Goal: Browse casually: Explore the website without a specific task or goal

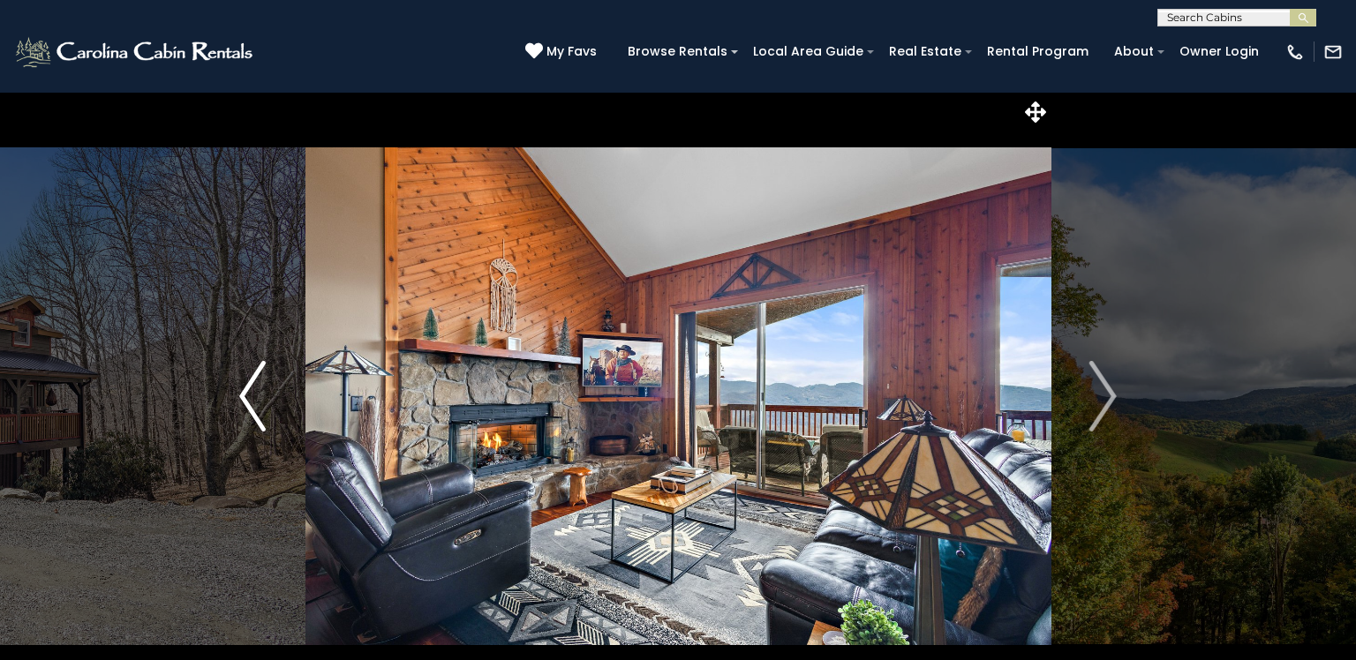
click at [247, 402] on img "Previous" at bounding box center [252, 396] width 26 height 71
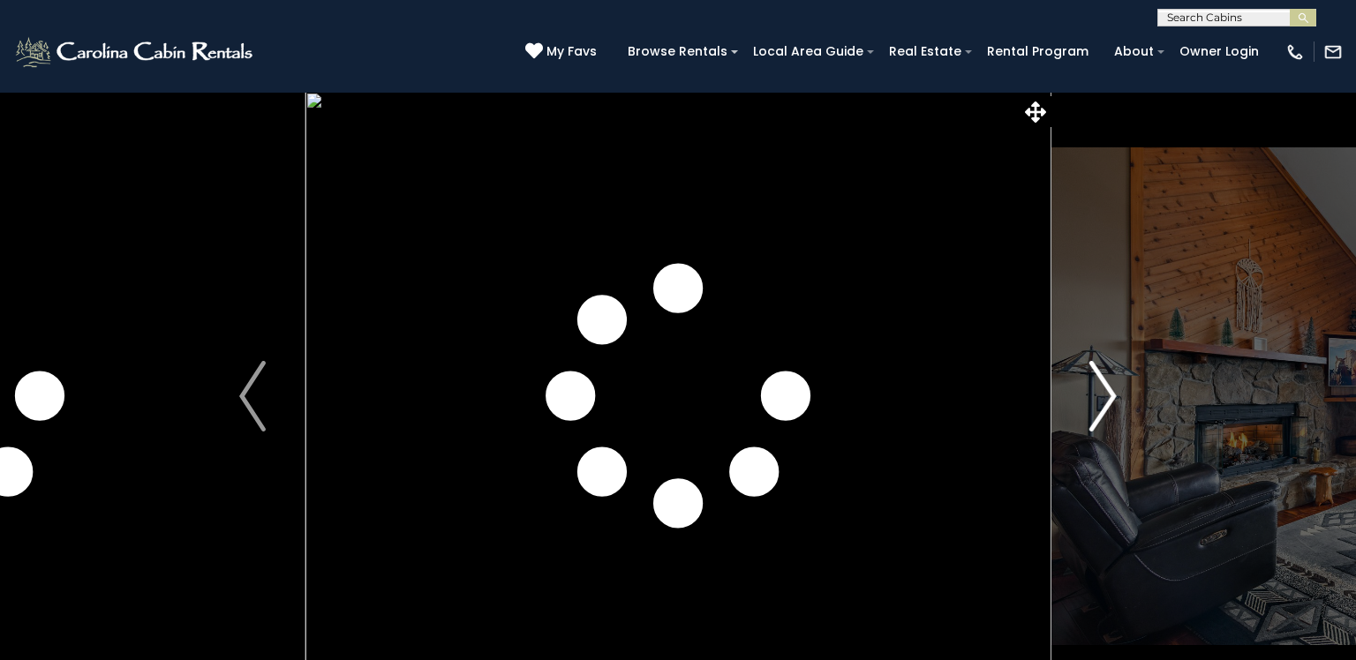
click at [1105, 402] on img "Next" at bounding box center [1103, 396] width 26 height 71
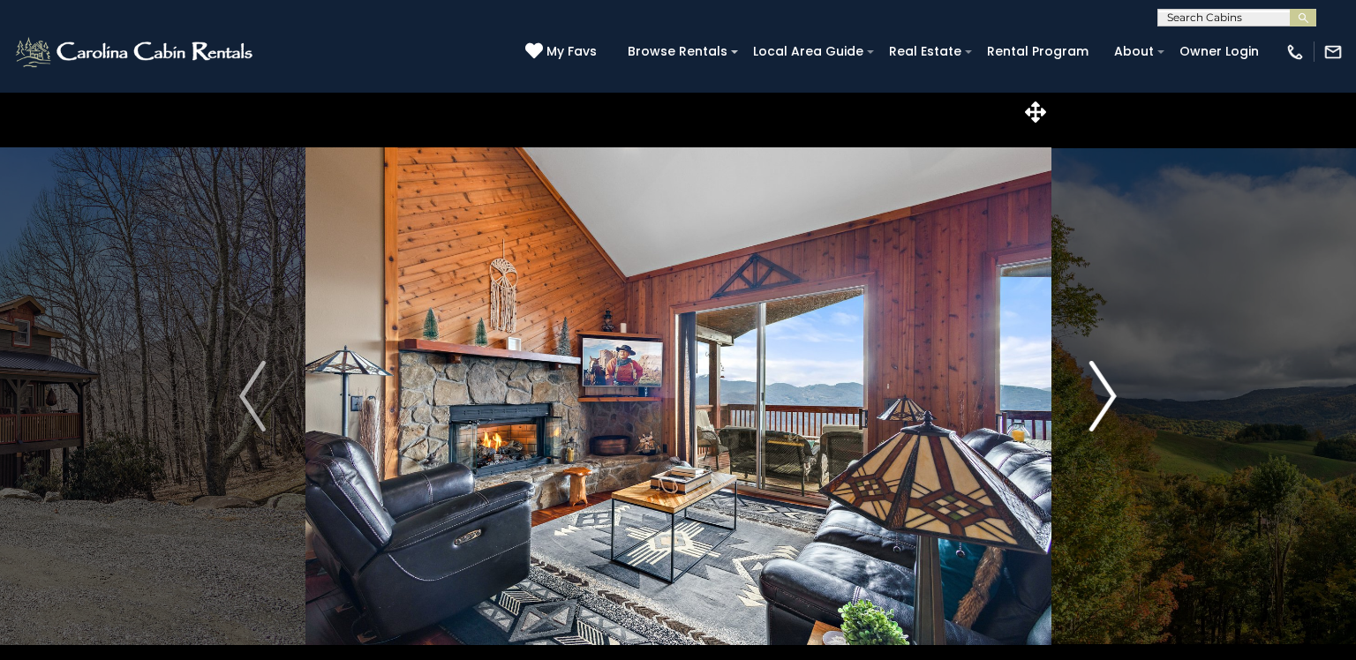
click at [1105, 402] on img "Next" at bounding box center [1103, 396] width 26 height 71
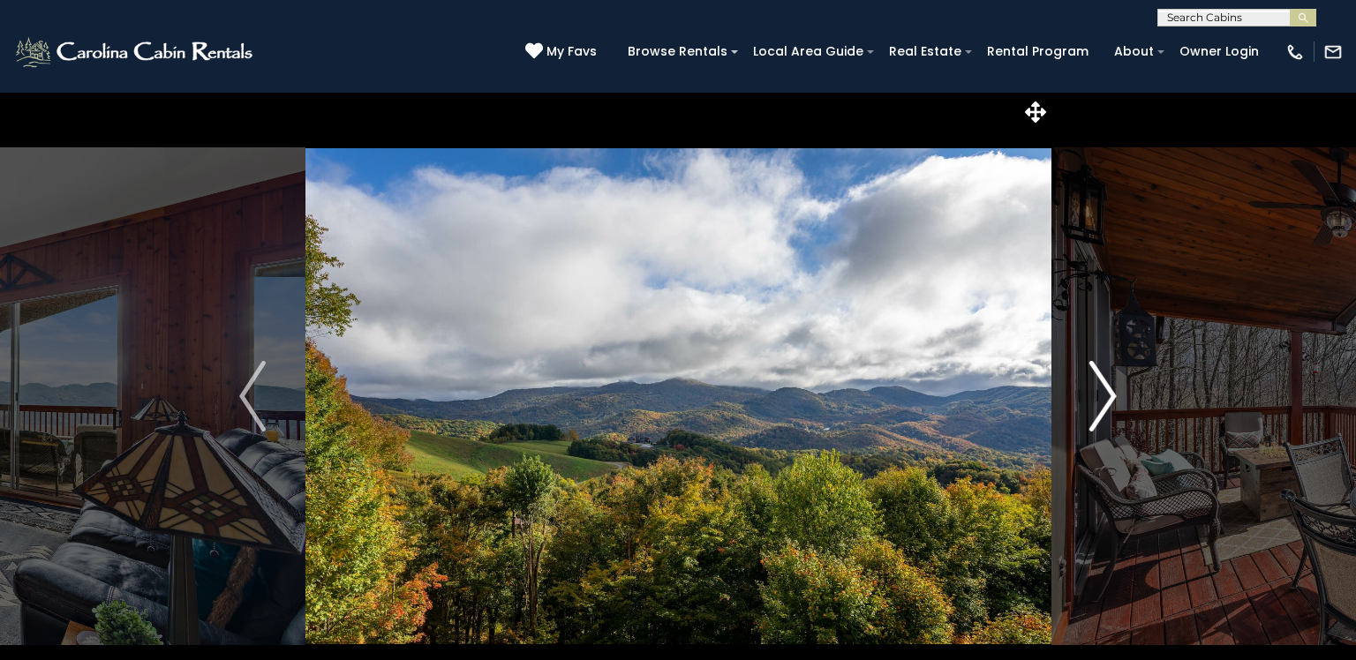
click at [1105, 402] on img "Next" at bounding box center [1103, 396] width 26 height 71
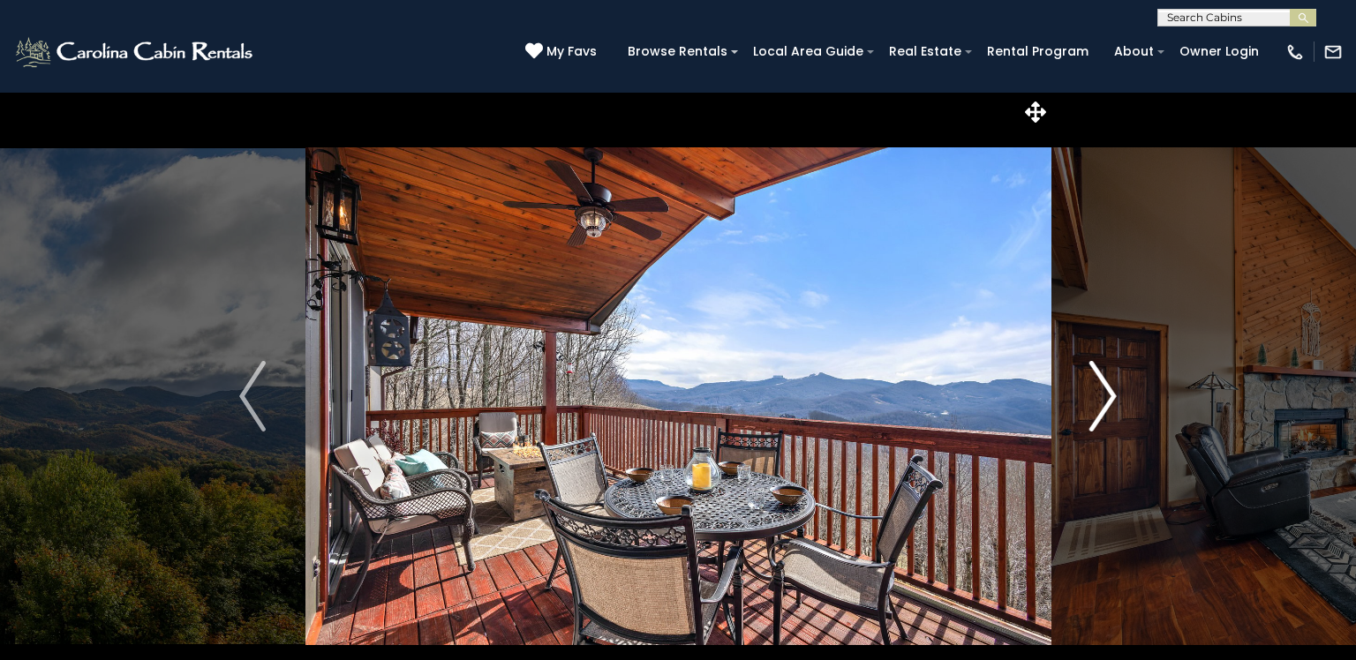
click at [1105, 402] on img "Next" at bounding box center [1103, 396] width 26 height 71
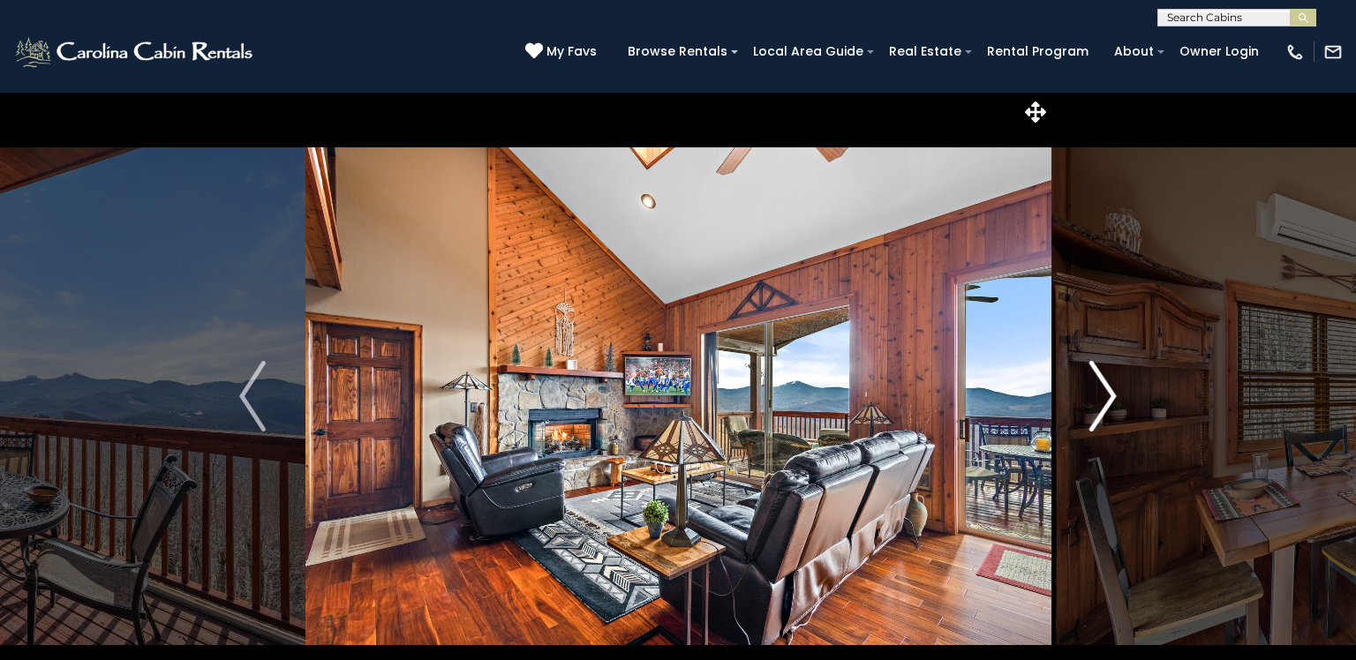
click at [1105, 402] on img "Next" at bounding box center [1103, 396] width 26 height 71
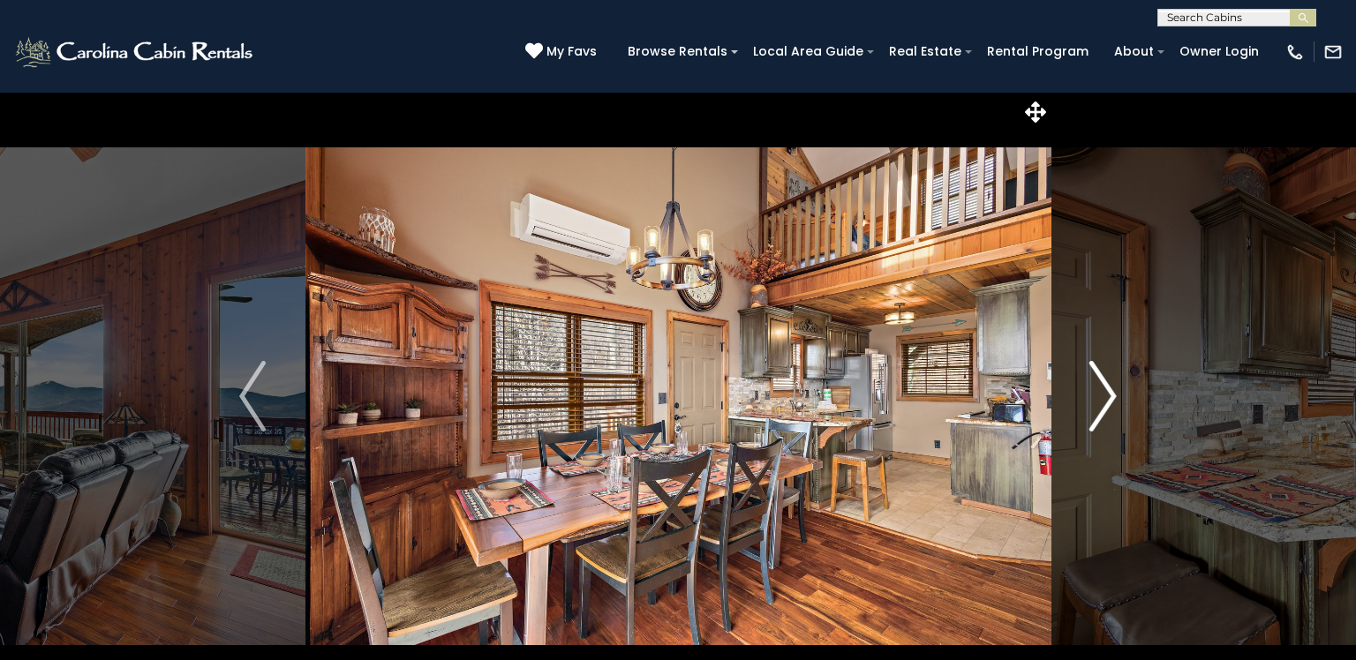
click at [1105, 402] on img "Next" at bounding box center [1103, 396] width 26 height 71
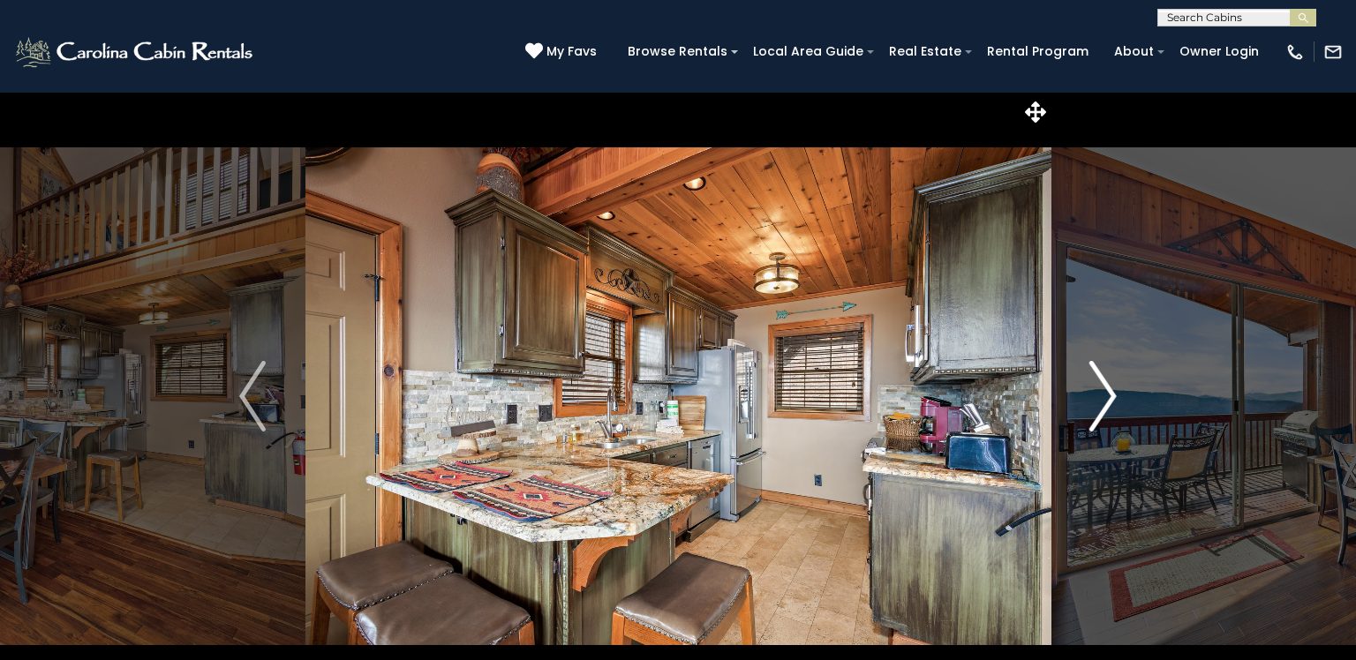
click at [1105, 402] on img "Next" at bounding box center [1103, 396] width 26 height 71
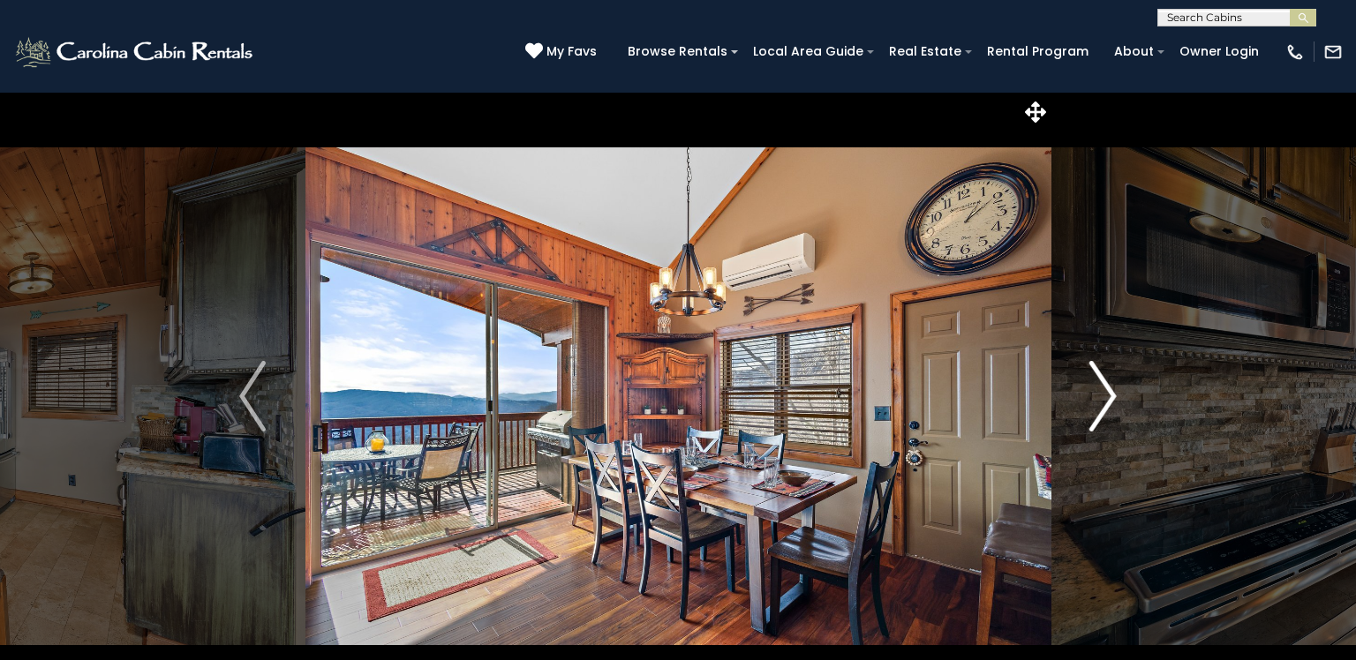
click at [1105, 402] on img "Next" at bounding box center [1103, 396] width 26 height 71
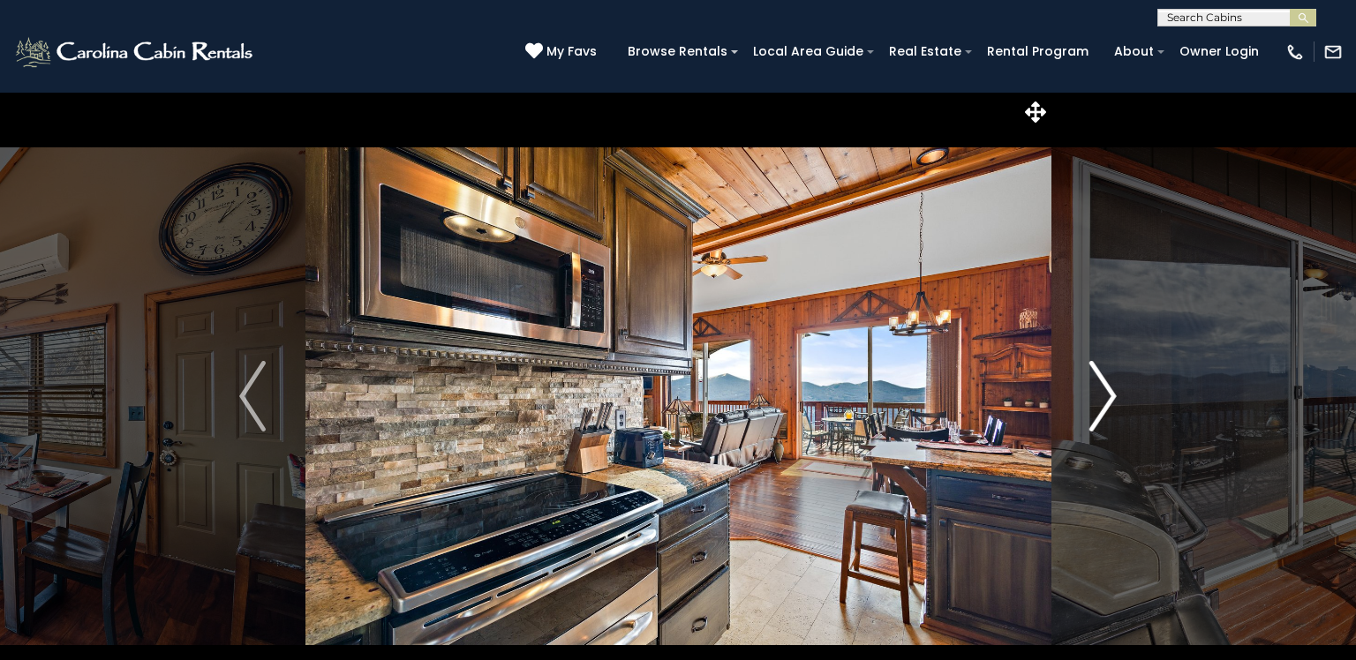
click at [1105, 402] on img "Next" at bounding box center [1103, 396] width 26 height 71
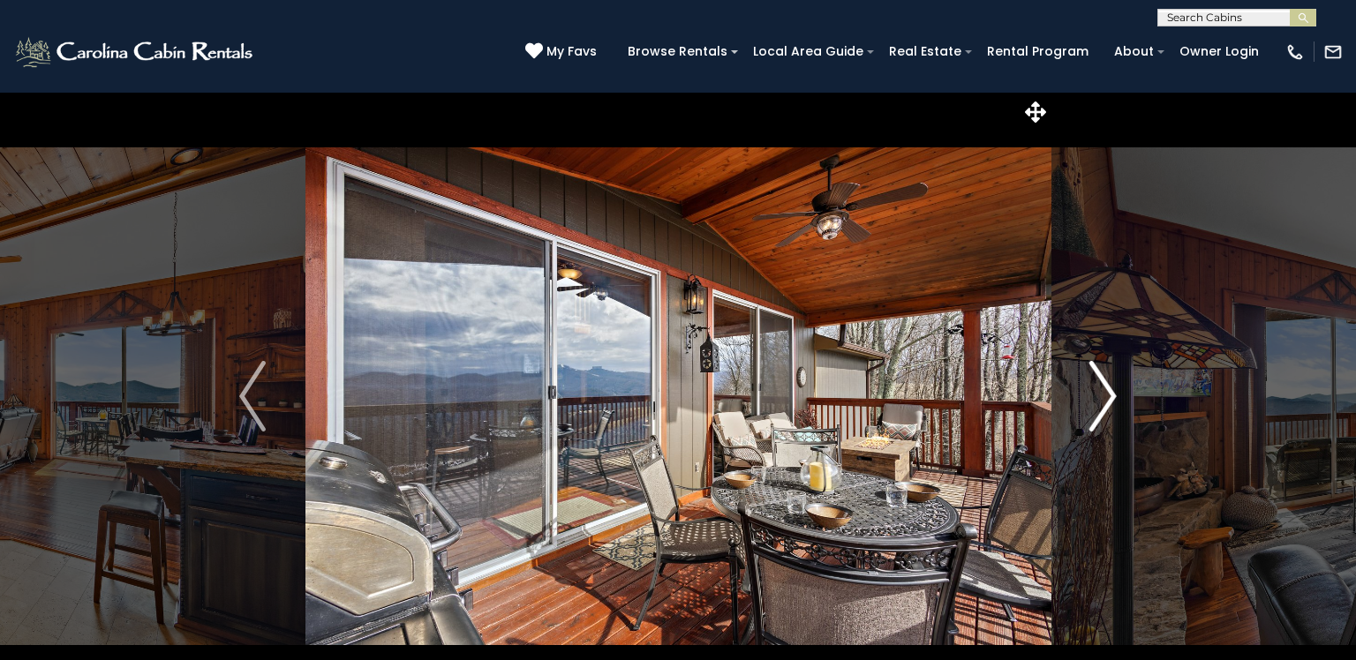
click at [1105, 402] on img "Next" at bounding box center [1103, 396] width 26 height 71
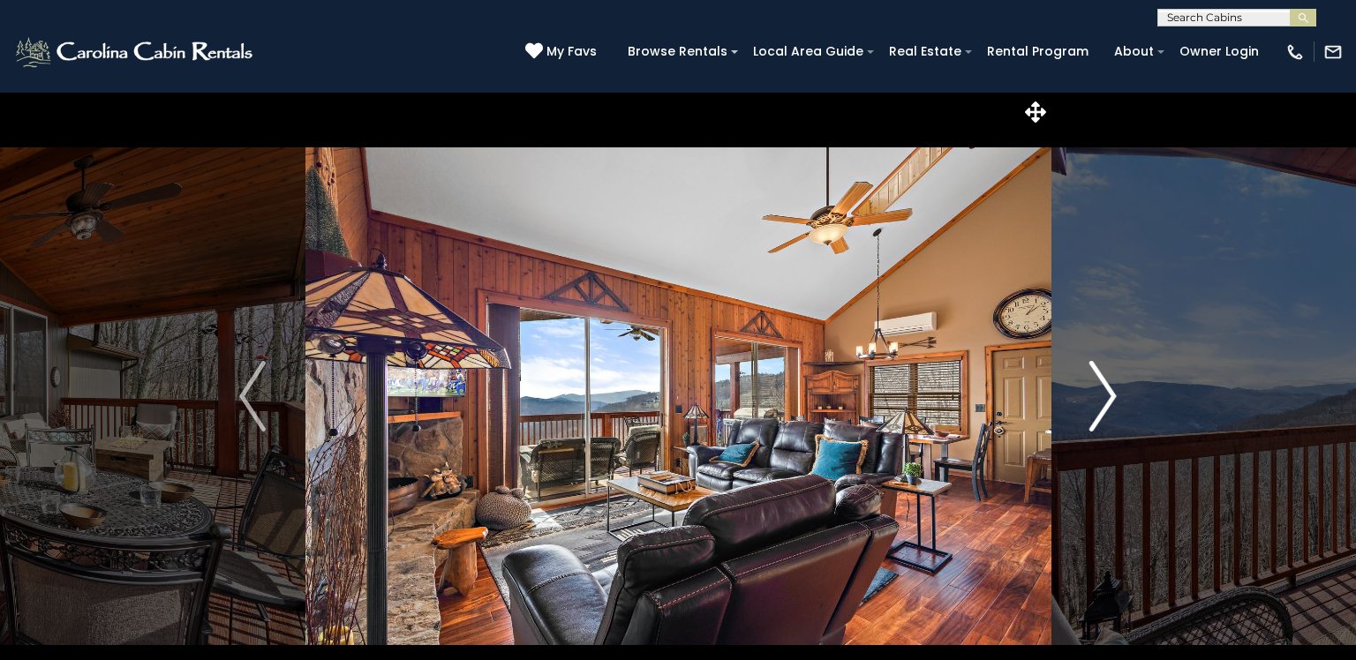
click at [1105, 402] on img "Next" at bounding box center [1103, 396] width 26 height 71
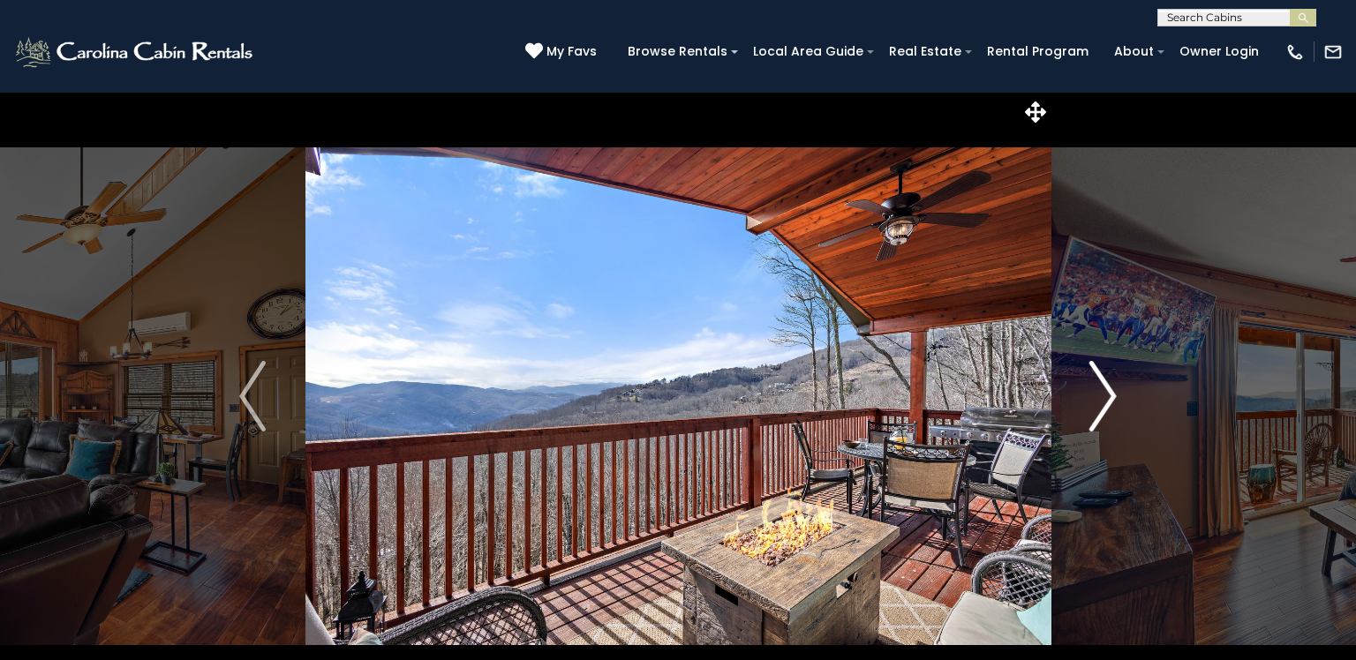
click at [1105, 402] on img "Next" at bounding box center [1103, 396] width 26 height 71
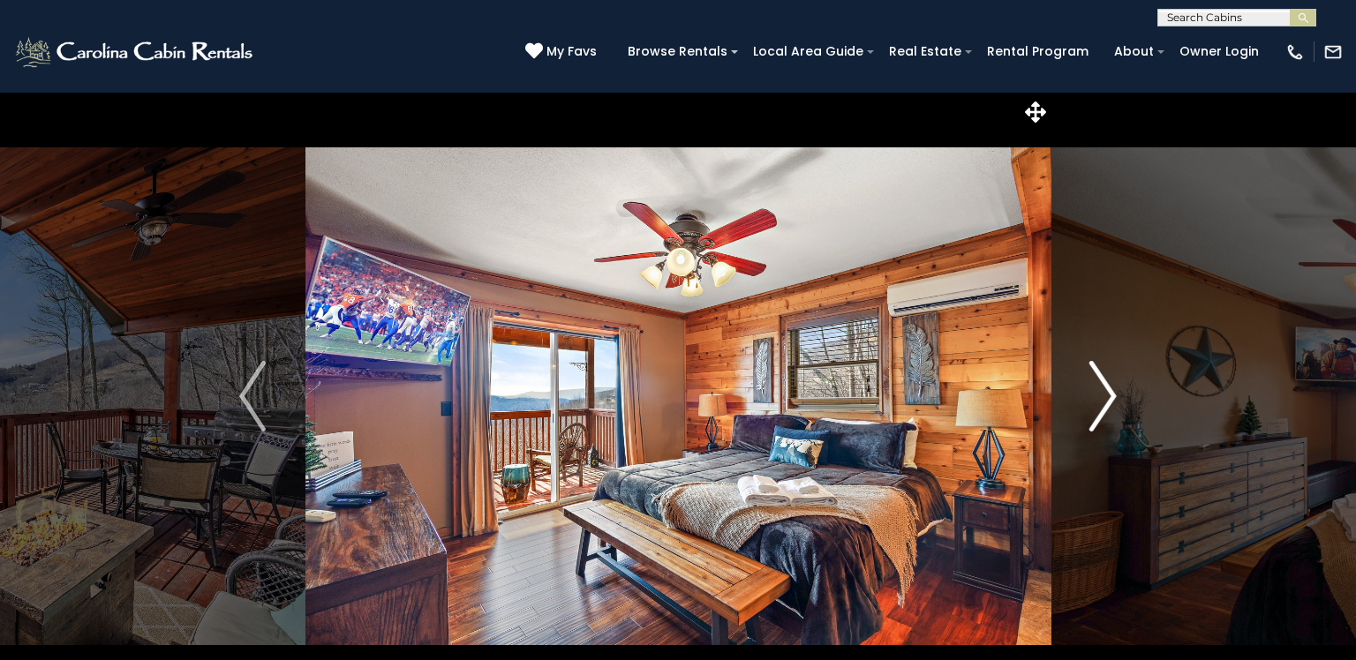
click at [1120, 402] on button "Next" at bounding box center [1103, 396] width 105 height 609
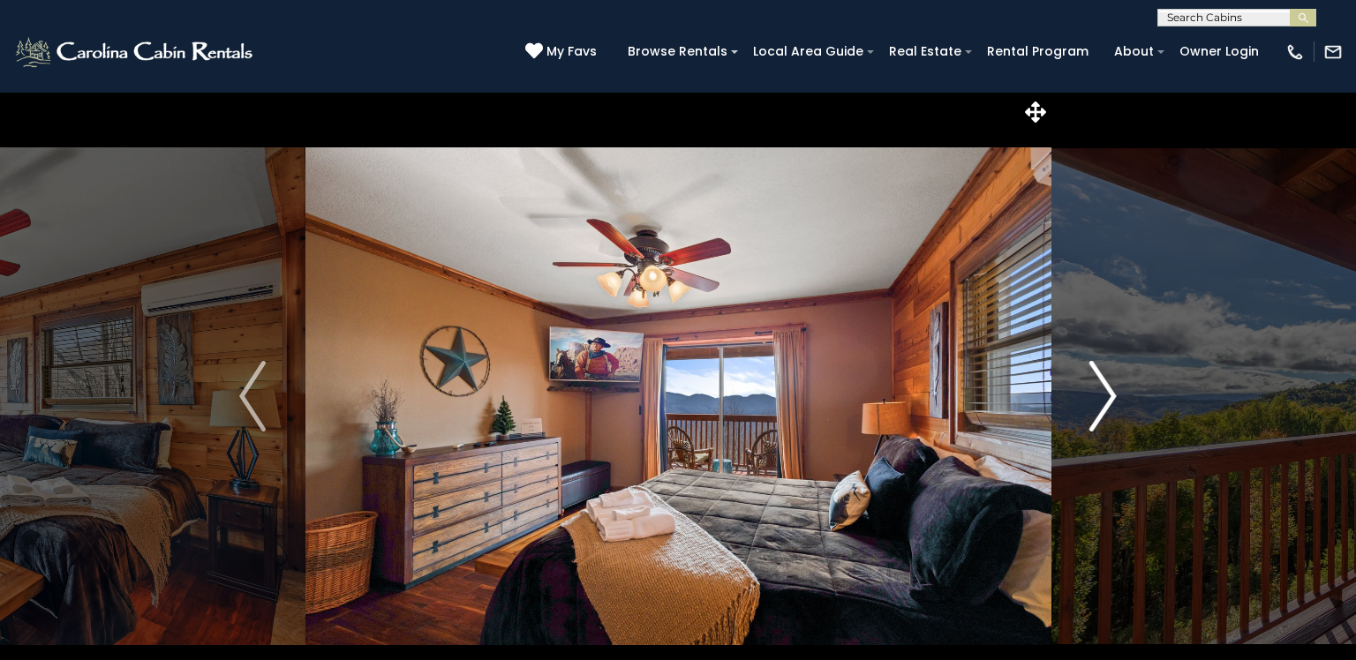
click at [1115, 402] on img "Next" at bounding box center [1103, 396] width 26 height 71
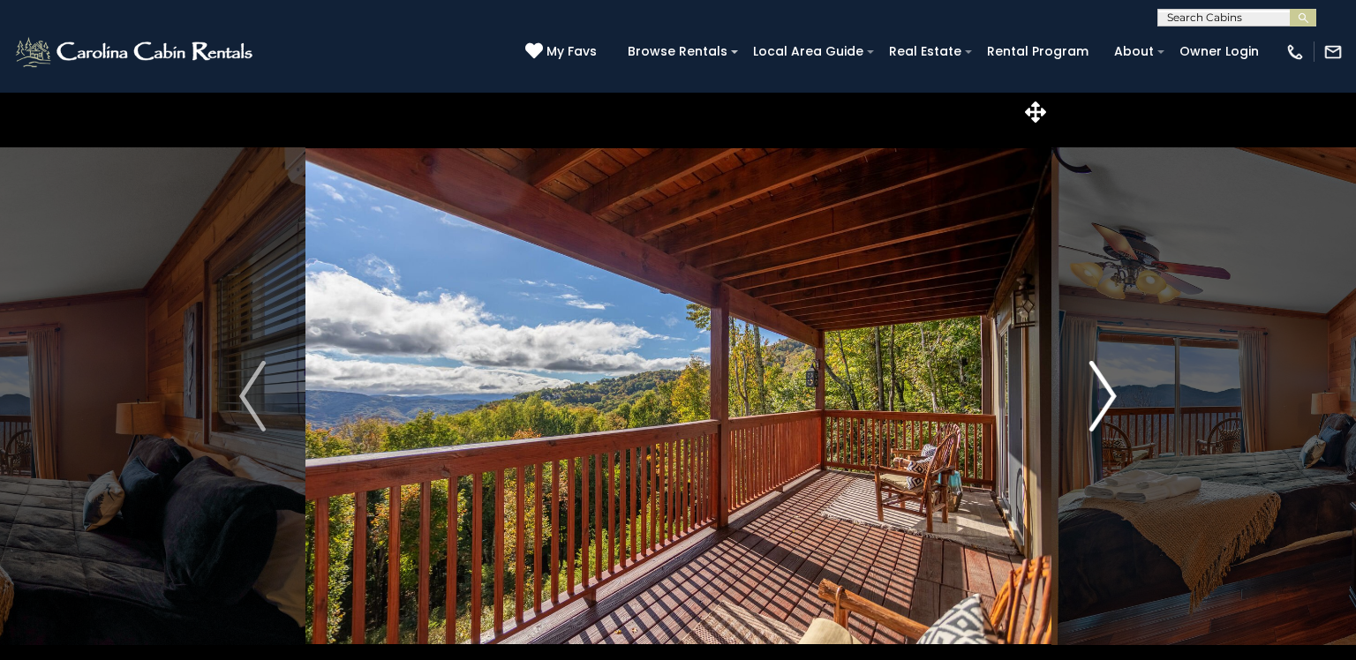
click at [1115, 402] on img "Next" at bounding box center [1103, 396] width 26 height 71
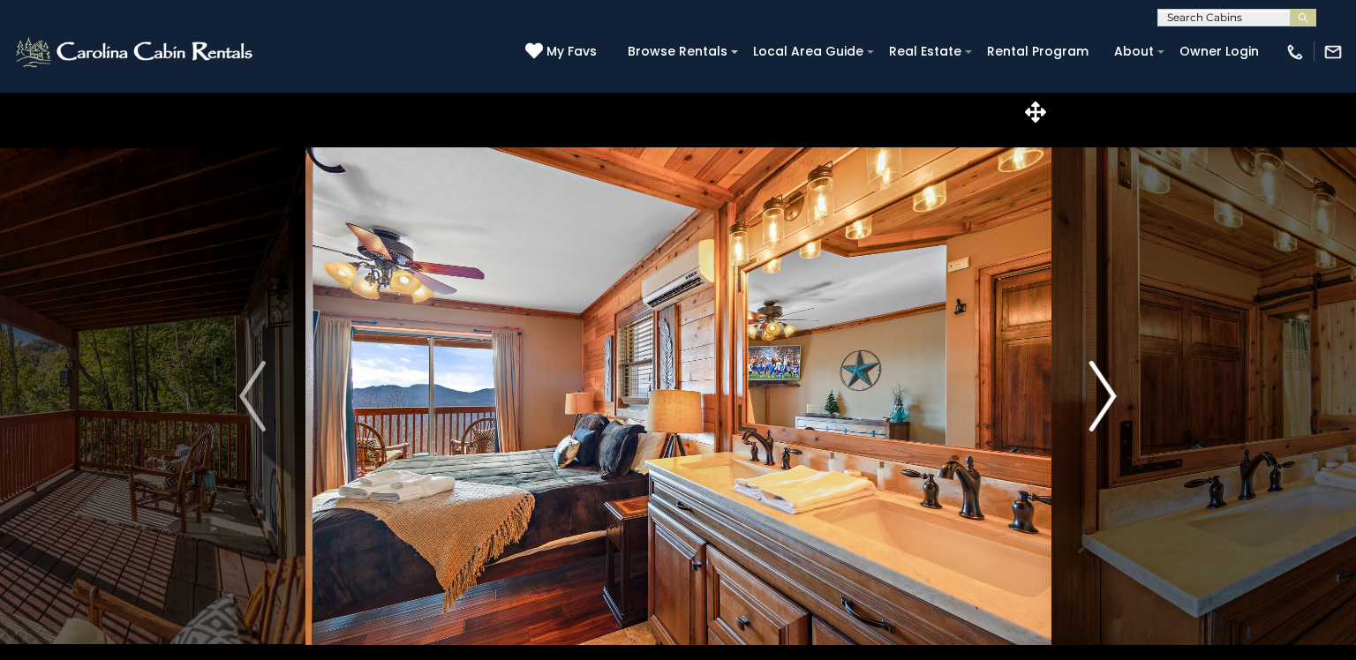
click at [1115, 402] on img "Next" at bounding box center [1103, 396] width 26 height 71
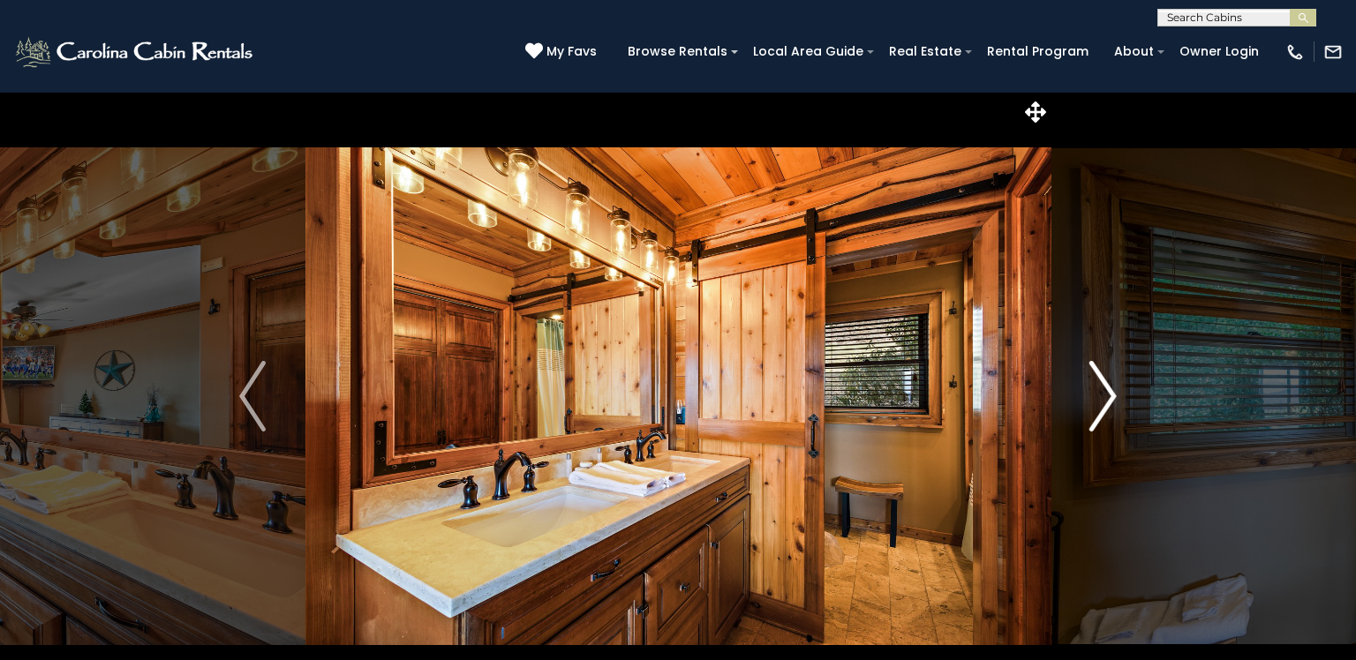
click at [1115, 402] on img "Next" at bounding box center [1103, 396] width 26 height 71
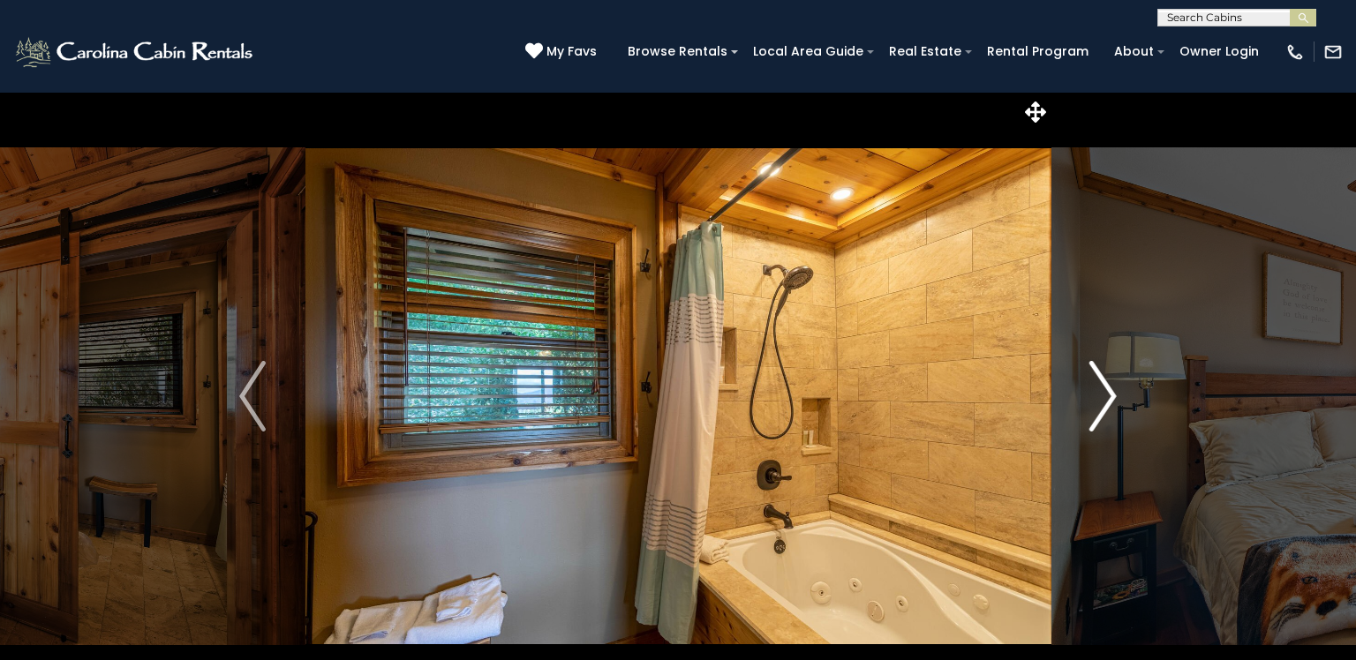
click at [1115, 402] on img "Next" at bounding box center [1103, 396] width 26 height 71
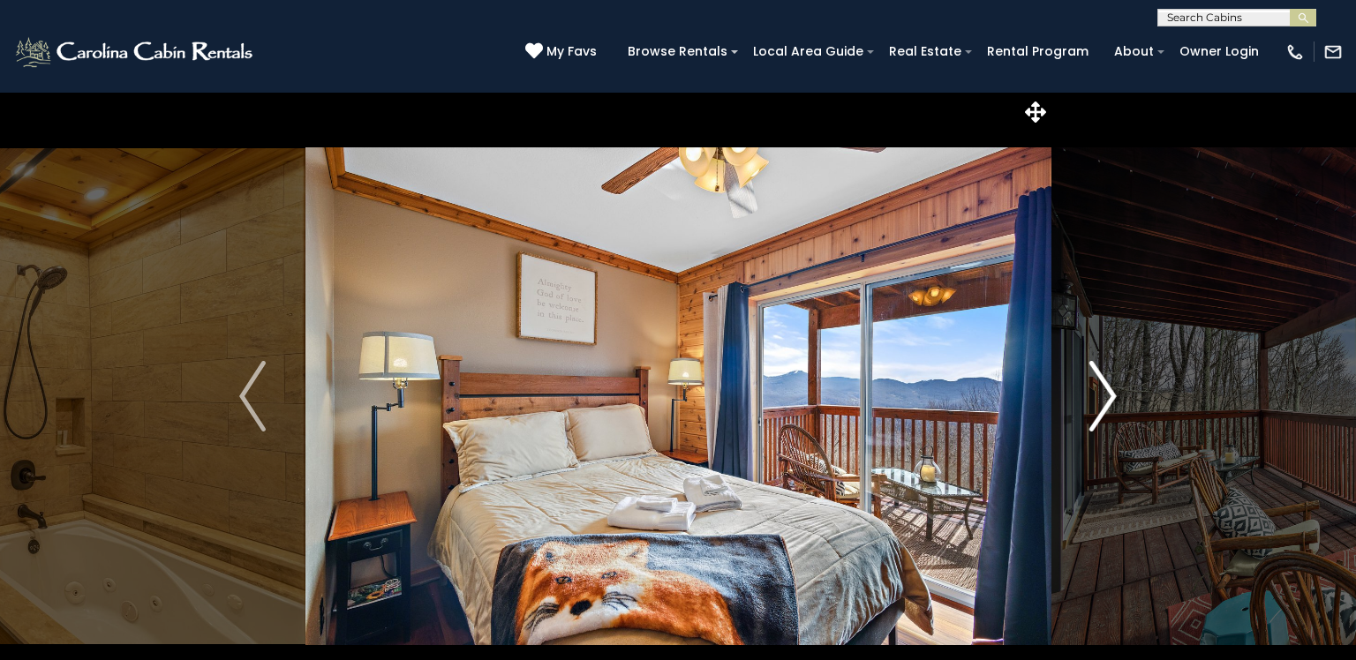
click at [1115, 402] on img "Next" at bounding box center [1103, 396] width 26 height 71
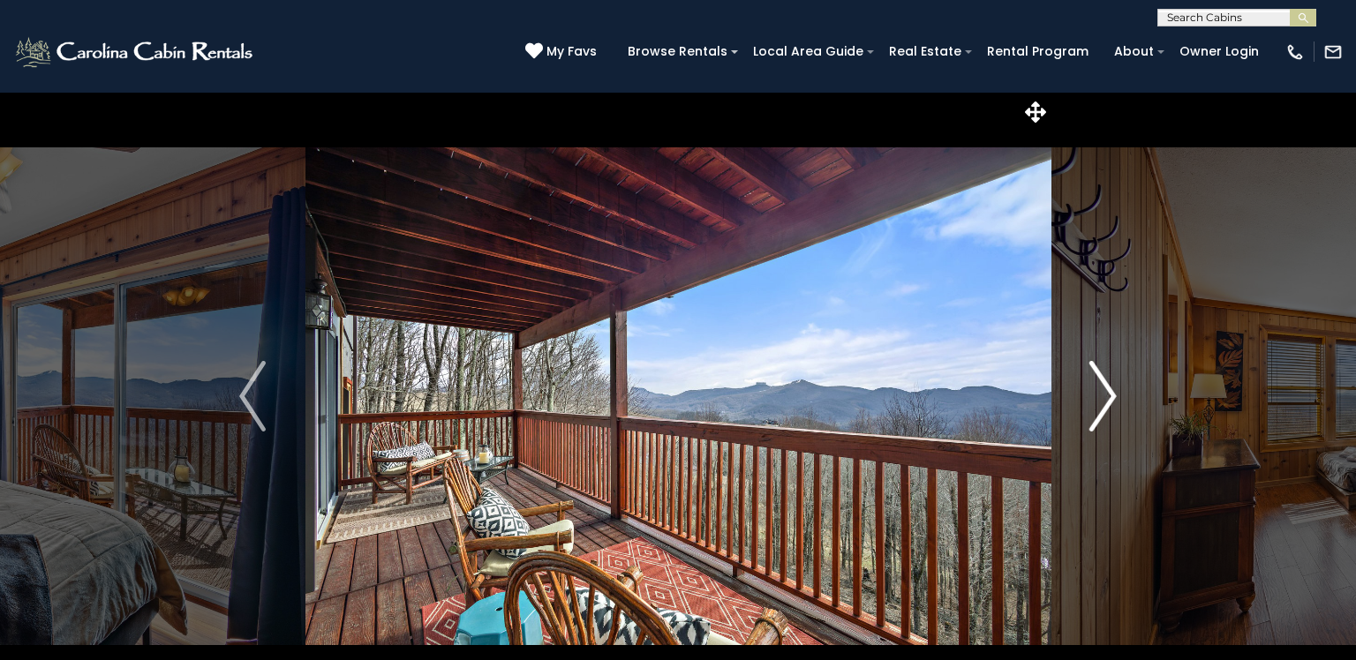
click at [1115, 402] on img "Next" at bounding box center [1103, 396] width 26 height 71
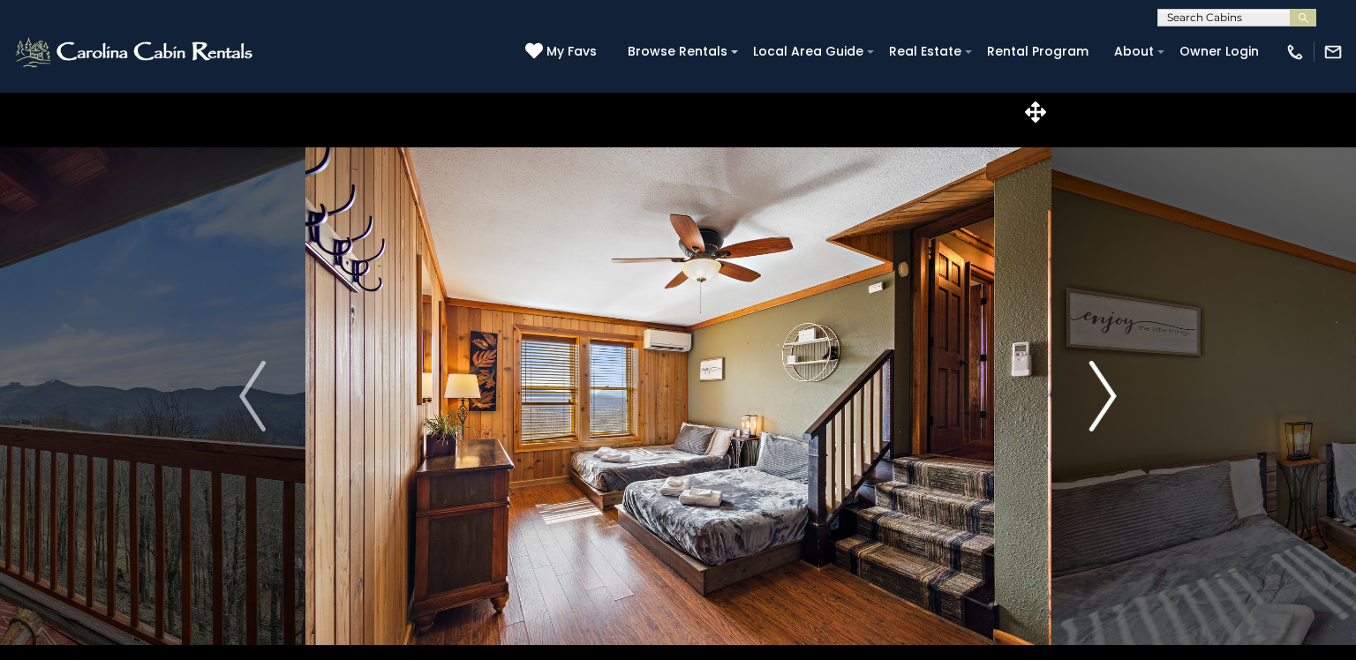
click at [1115, 402] on img "Next" at bounding box center [1103, 396] width 26 height 71
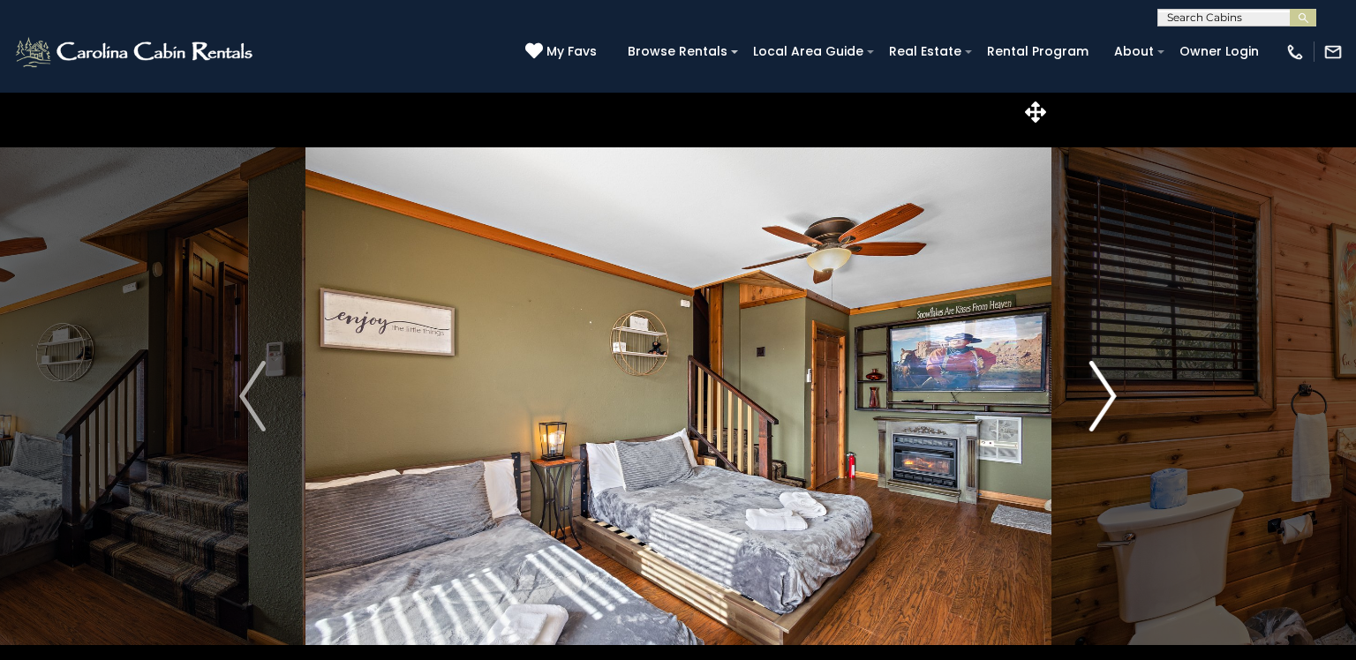
click at [1115, 402] on img "Next" at bounding box center [1103, 396] width 26 height 71
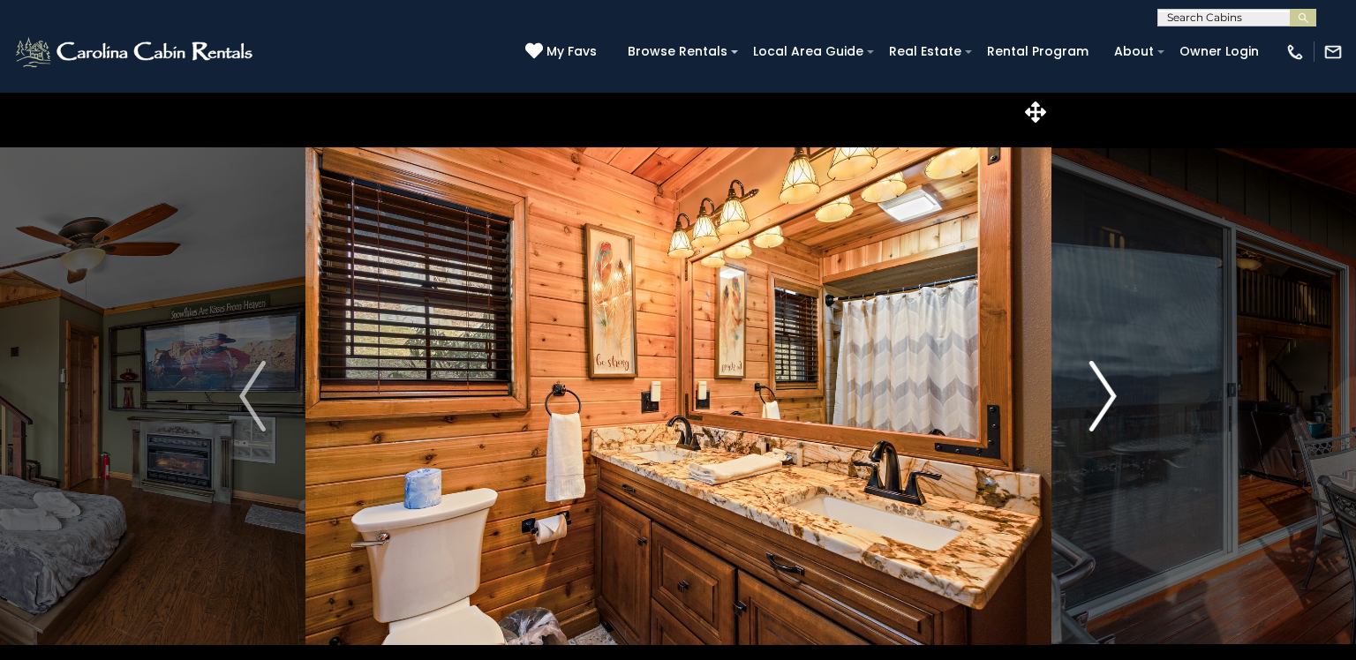
click at [1115, 402] on img "Next" at bounding box center [1103, 396] width 26 height 71
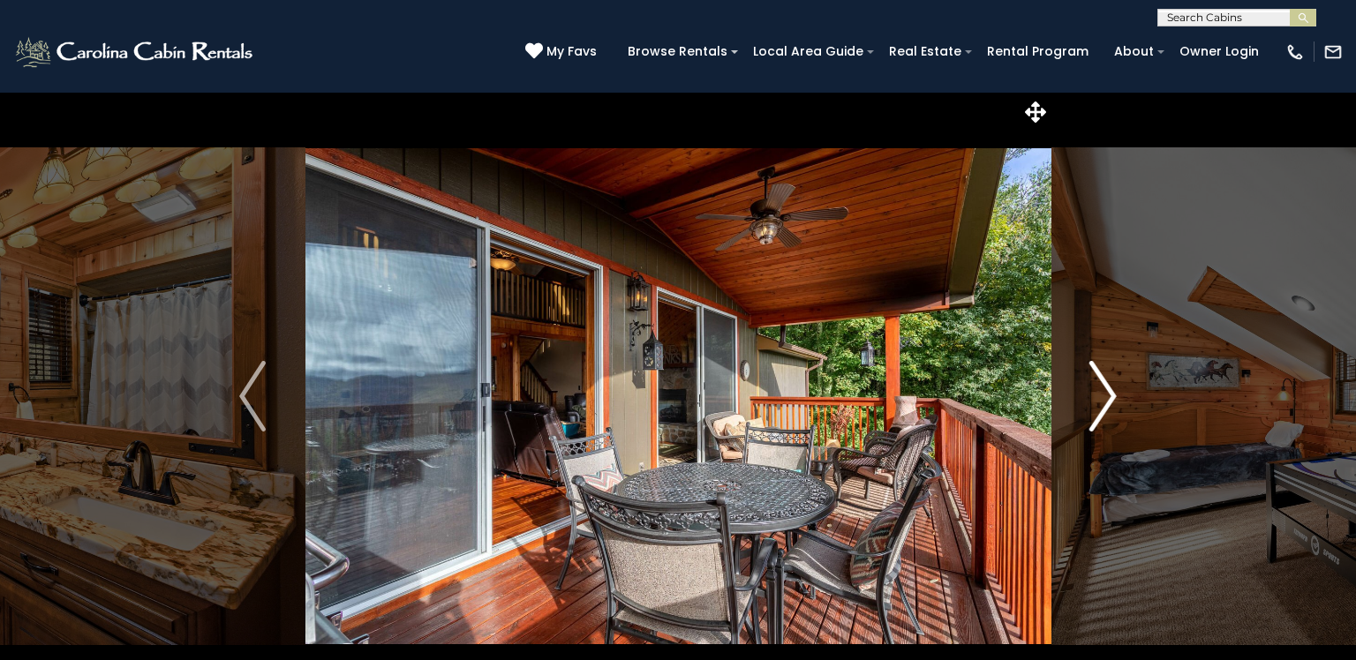
click at [1115, 402] on img "Next" at bounding box center [1103, 396] width 26 height 71
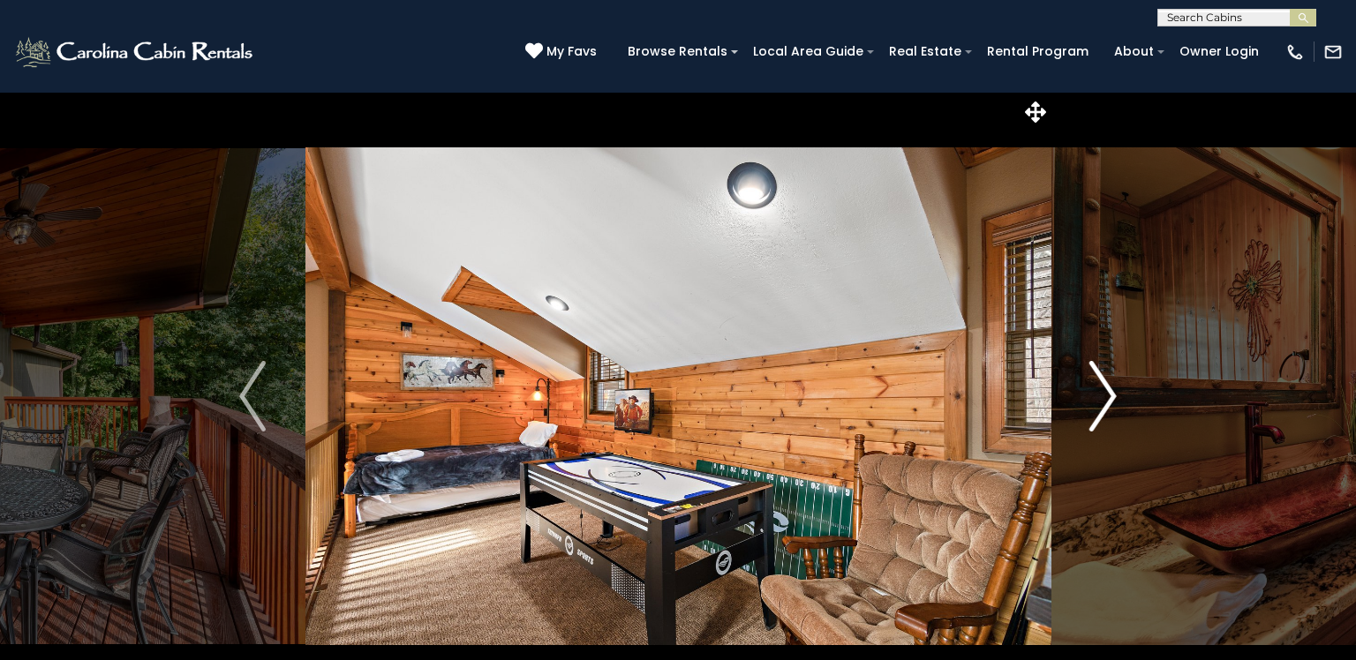
click at [1115, 402] on img "Next" at bounding box center [1103, 396] width 26 height 71
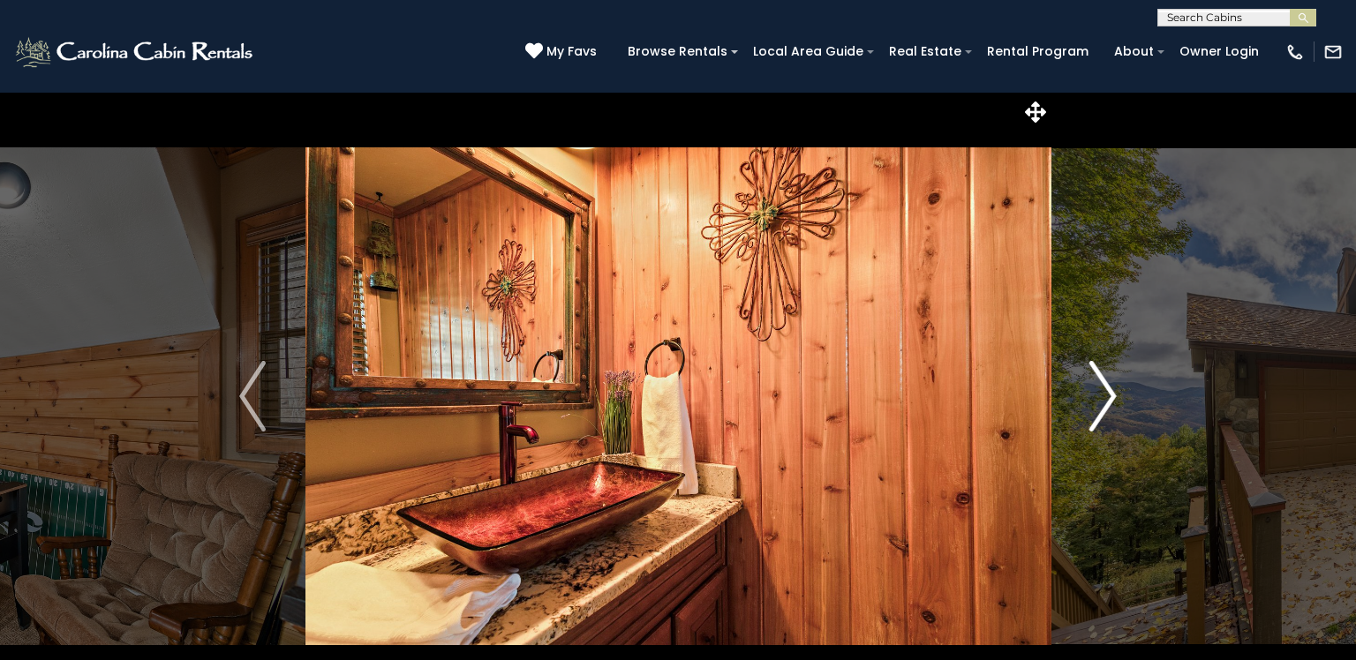
click at [1115, 402] on img "Next" at bounding box center [1103, 396] width 26 height 71
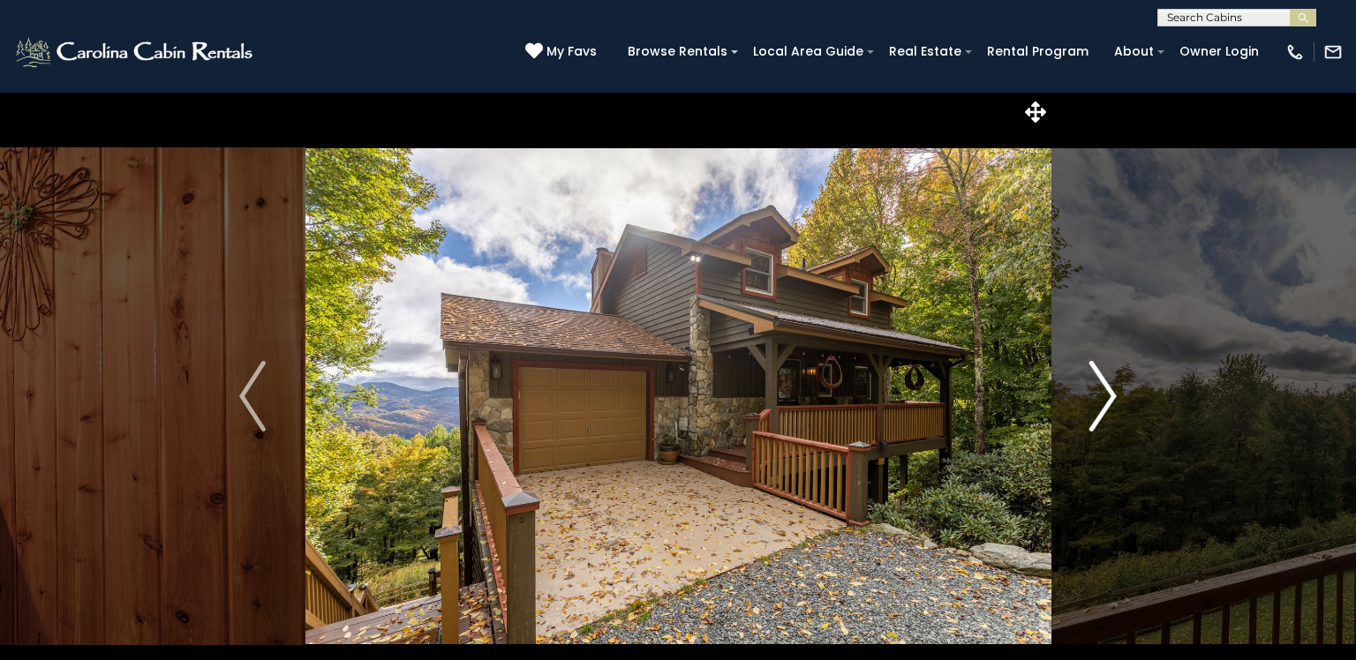
click at [1115, 402] on img "Next" at bounding box center [1103, 396] width 26 height 71
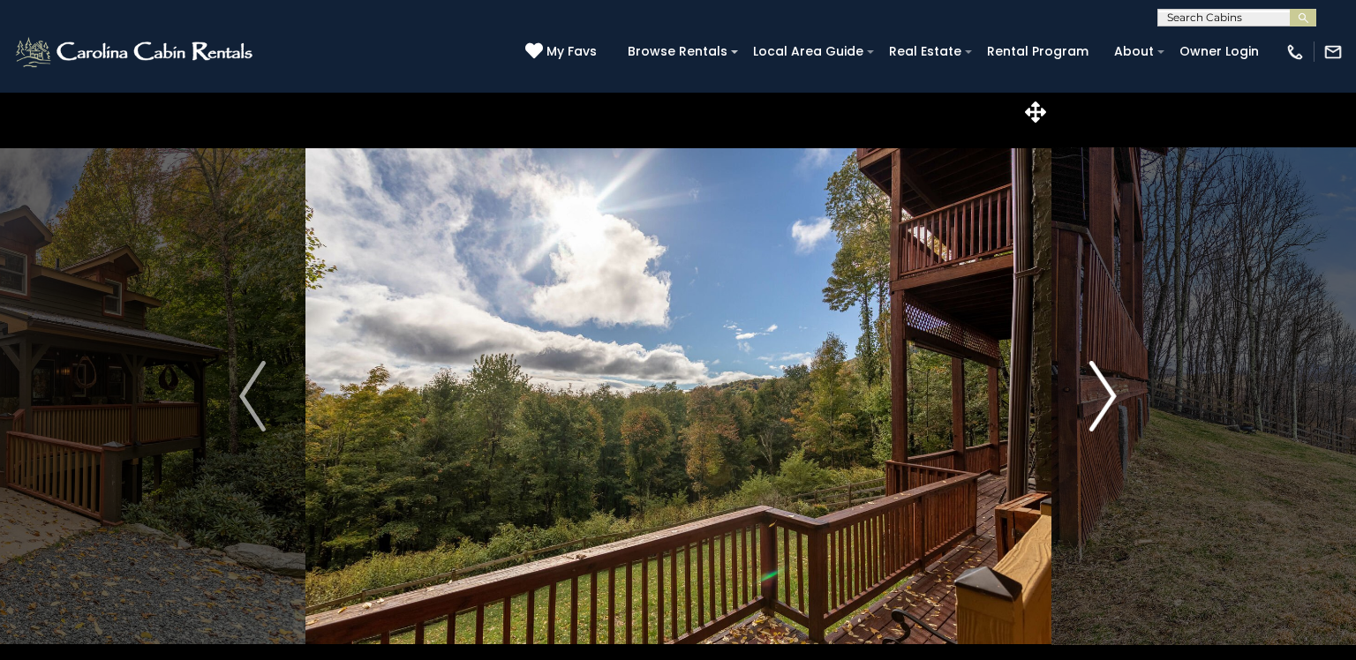
click at [1115, 402] on img "Next" at bounding box center [1103, 396] width 26 height 71
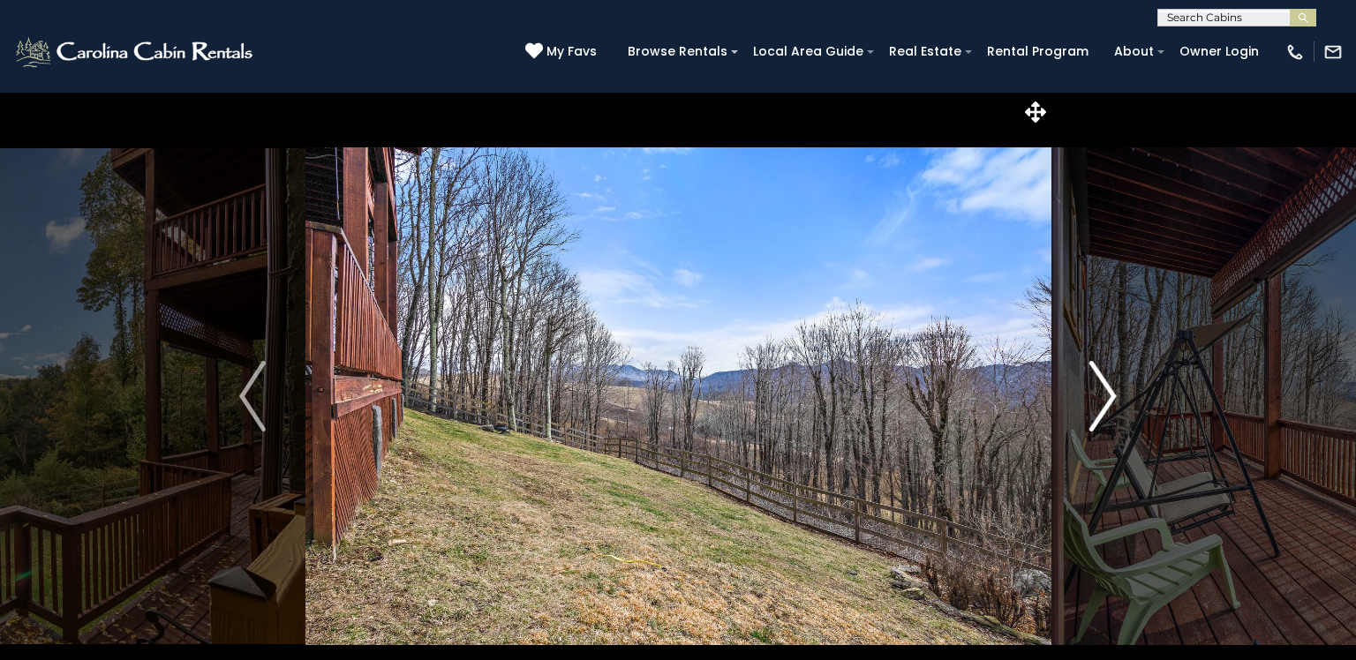
click at [1100, 385] on img "Next" at bounding box center [1103, 396] width 26 height 71
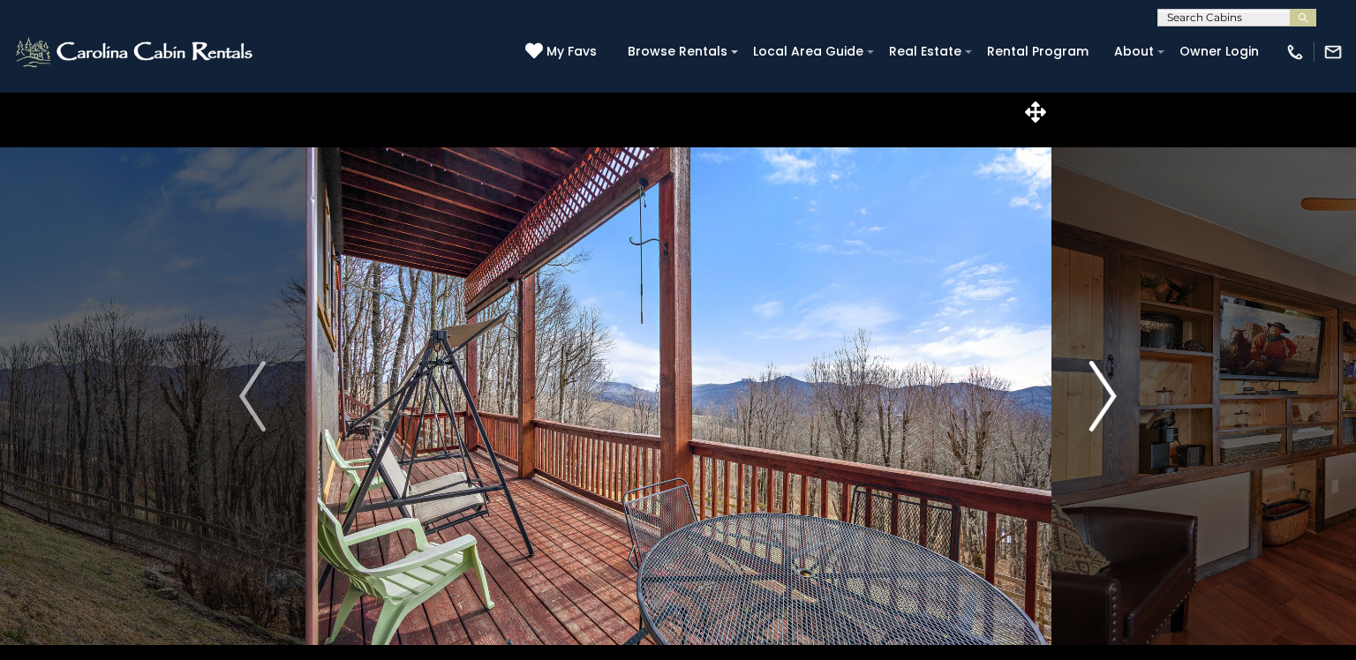
click at [1100, 385] on img "Next" at bounding box center [1103, 396] width 26 height 71
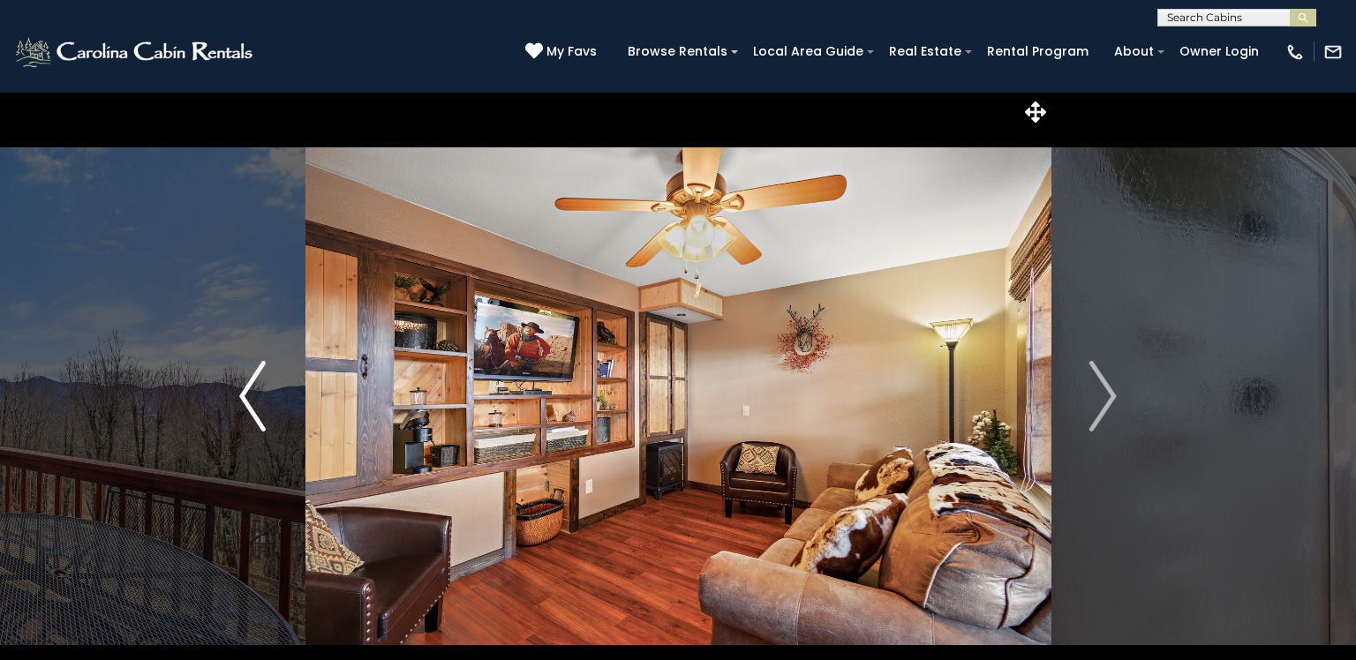
click at [230, 385] on button "Previous" at bounding box center [252, 396] width 105 height 609
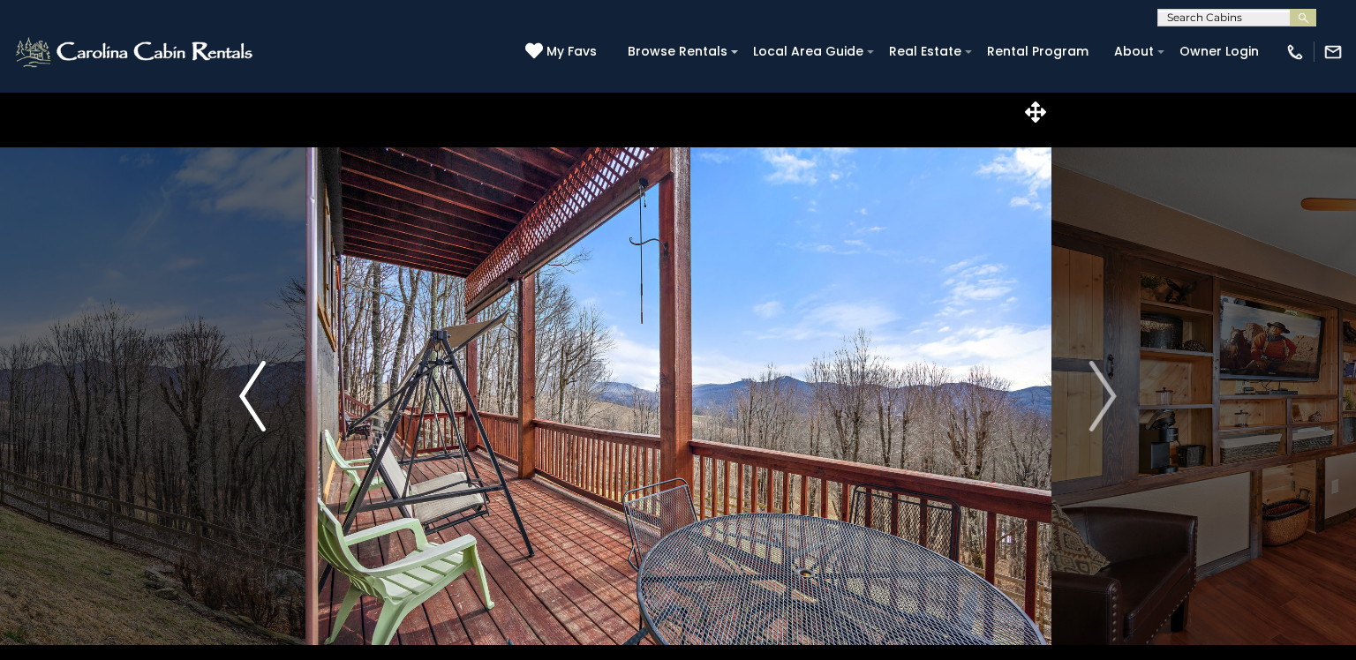
click at [230, 385] on button "Previous" at bounding box center [252, 396] width 105 height 609
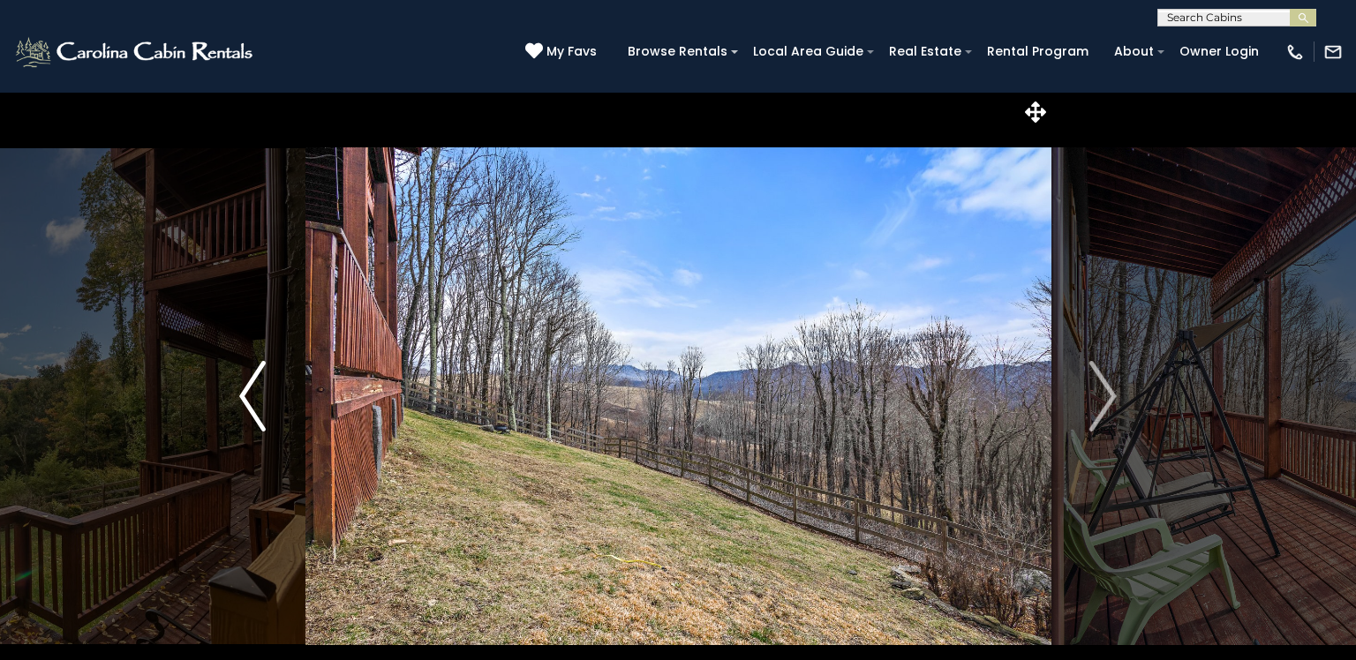
click at [223, 385] on button "Previous" at bounding box center [252, 396] width 105 height 609
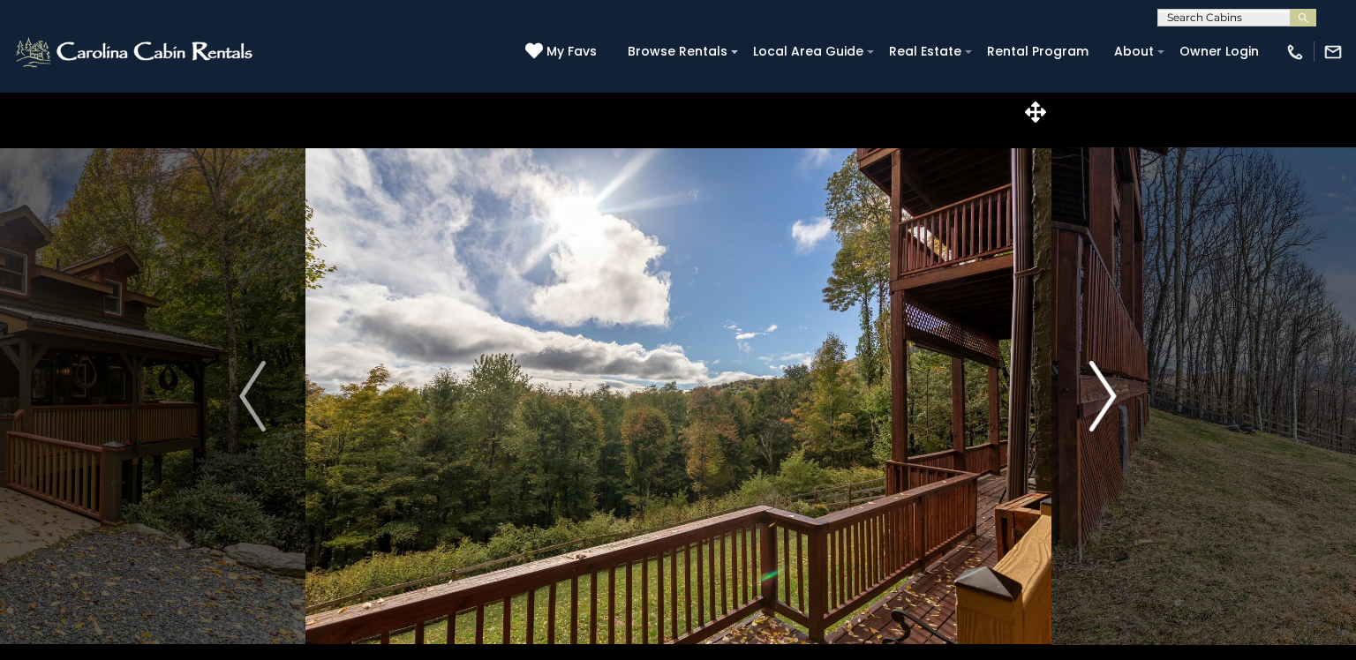
click at [1101, 385] on img "Next" at bounding box center [1103, 396] width 26 height 71
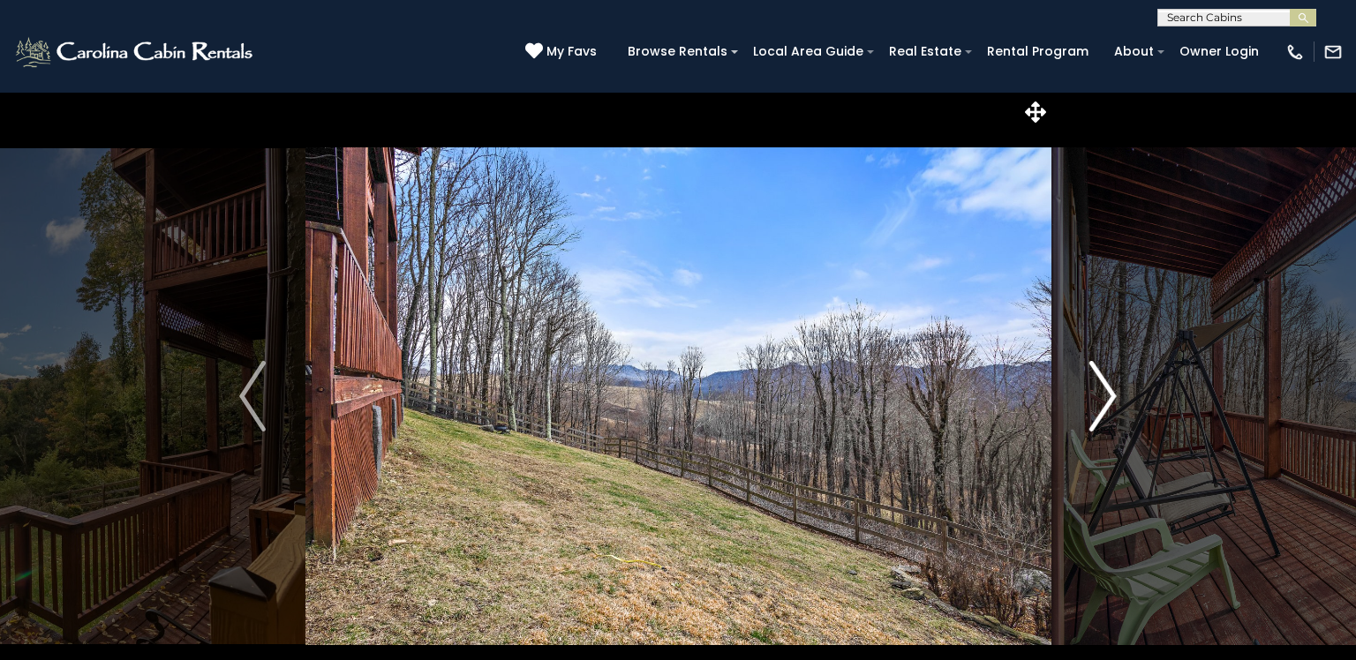
click at [1101, 385] on img "Next" at bounding box center [1103, 396] width 26 height 71
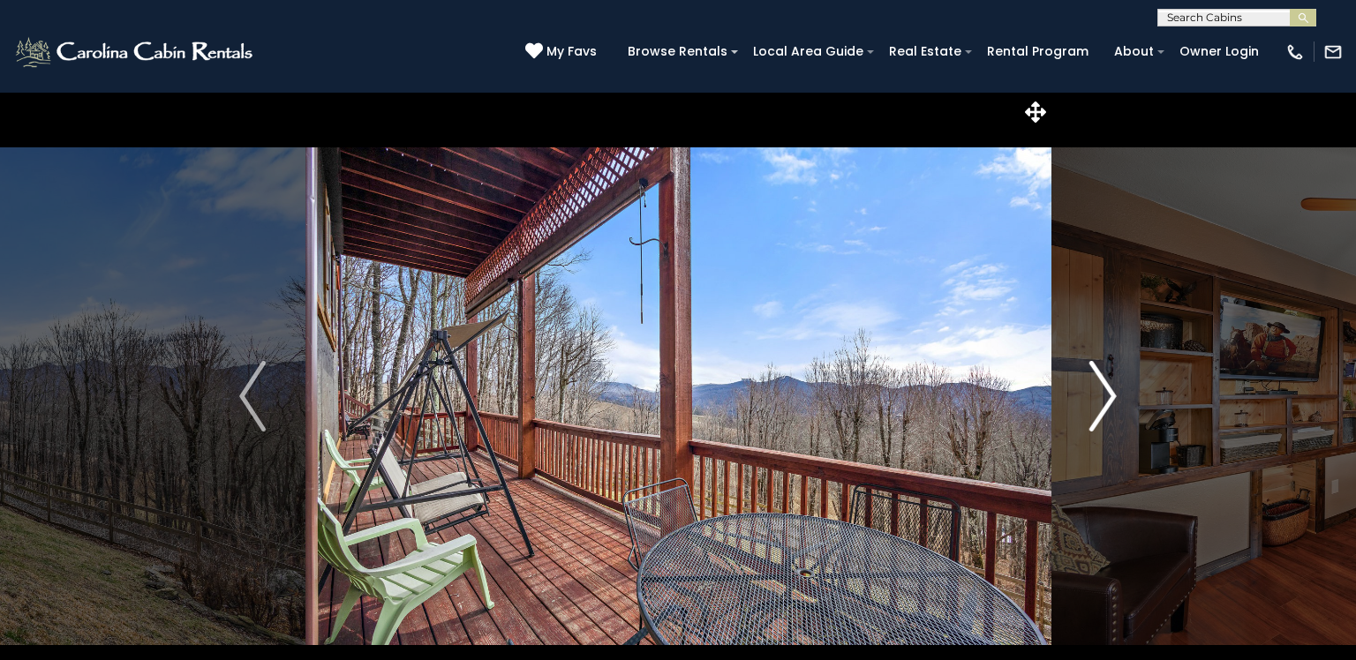
click at [1107, 385] on img "Next" at bounding box center [1103, 396] width 26 height 71
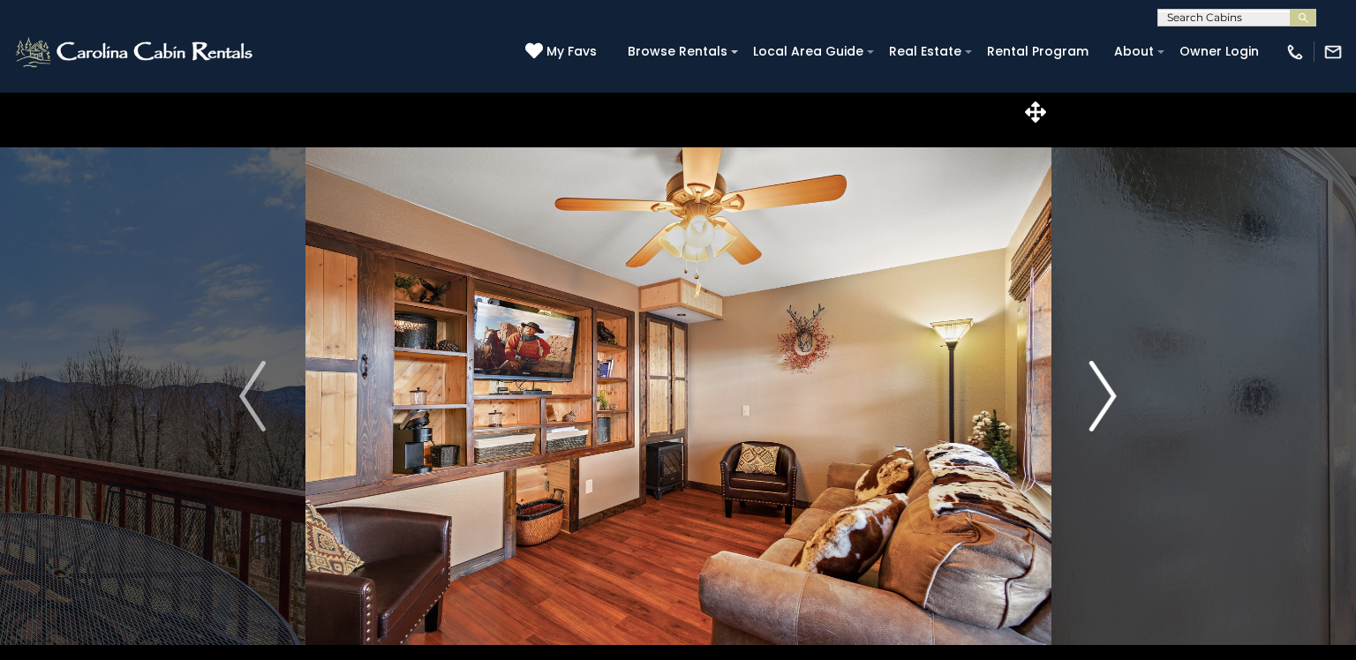
click at [1107, 385] on img "Next" at bounding box center [1103, 396] width 26 height 71
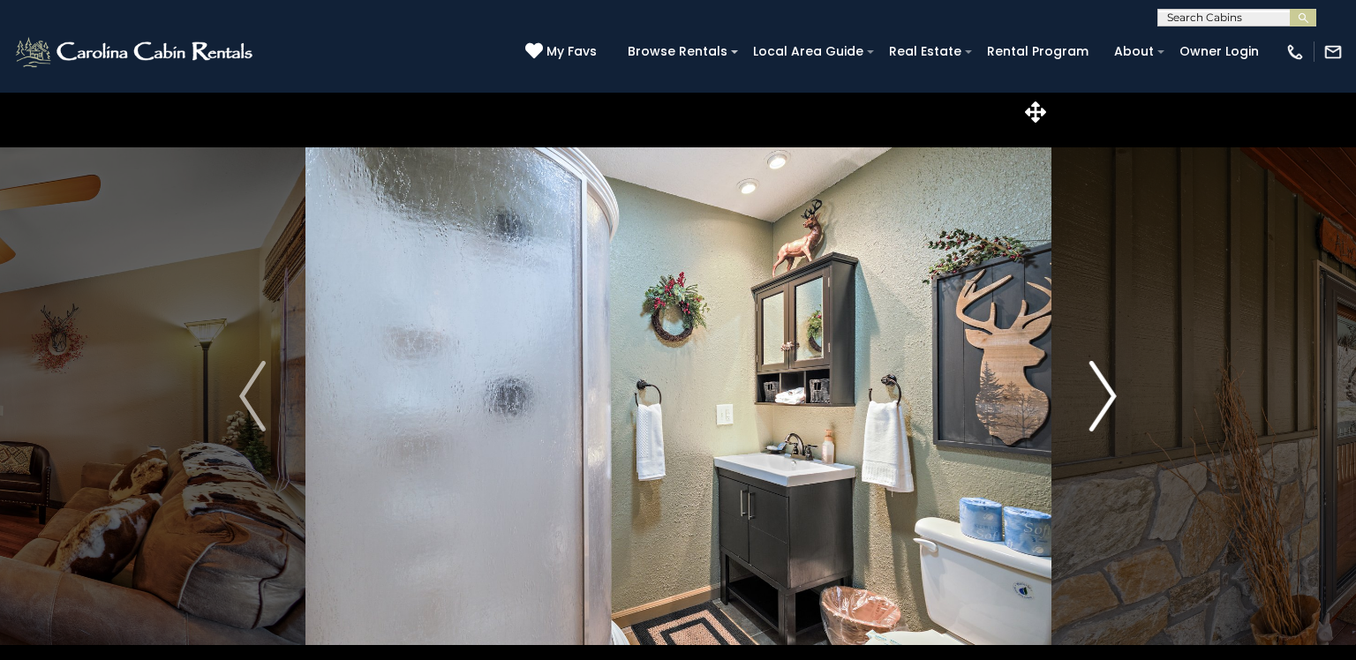
click at [1107, 385] on img "Next" at bounding box center [1103, 396] width 26 height 71
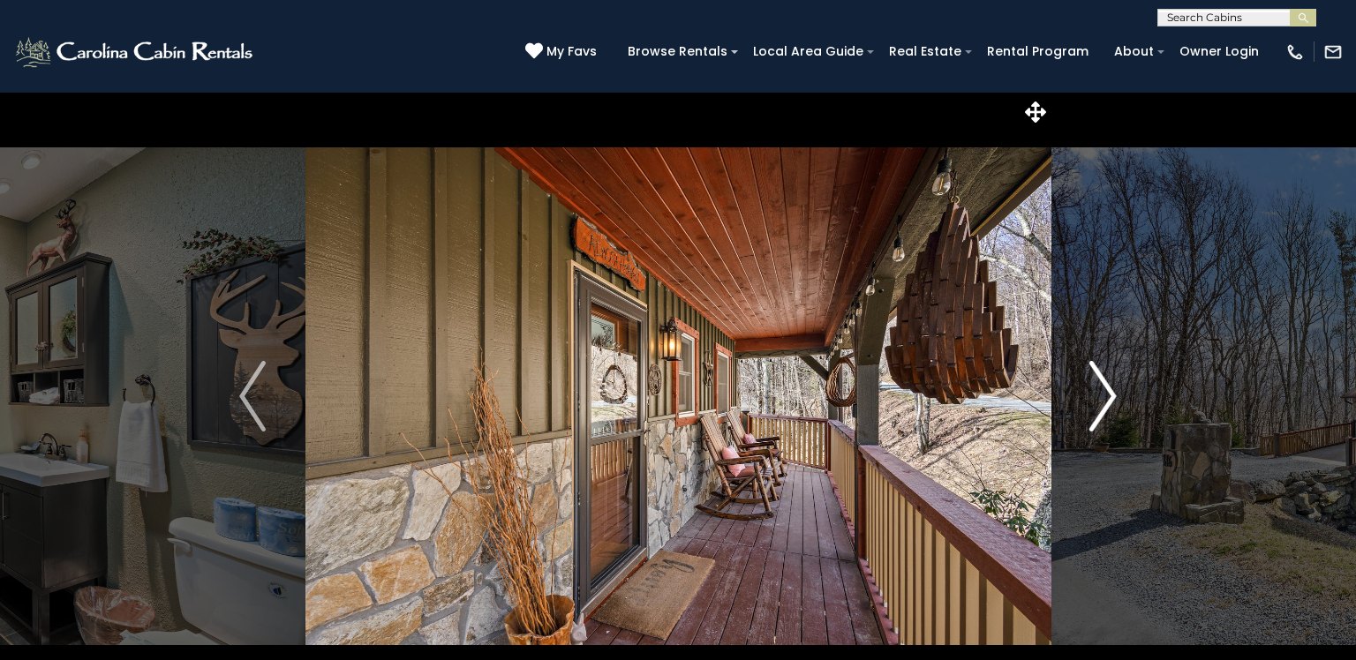
click at [1107, 385] on img "Next" at bounding box center [1103, 396] width 26 height 71
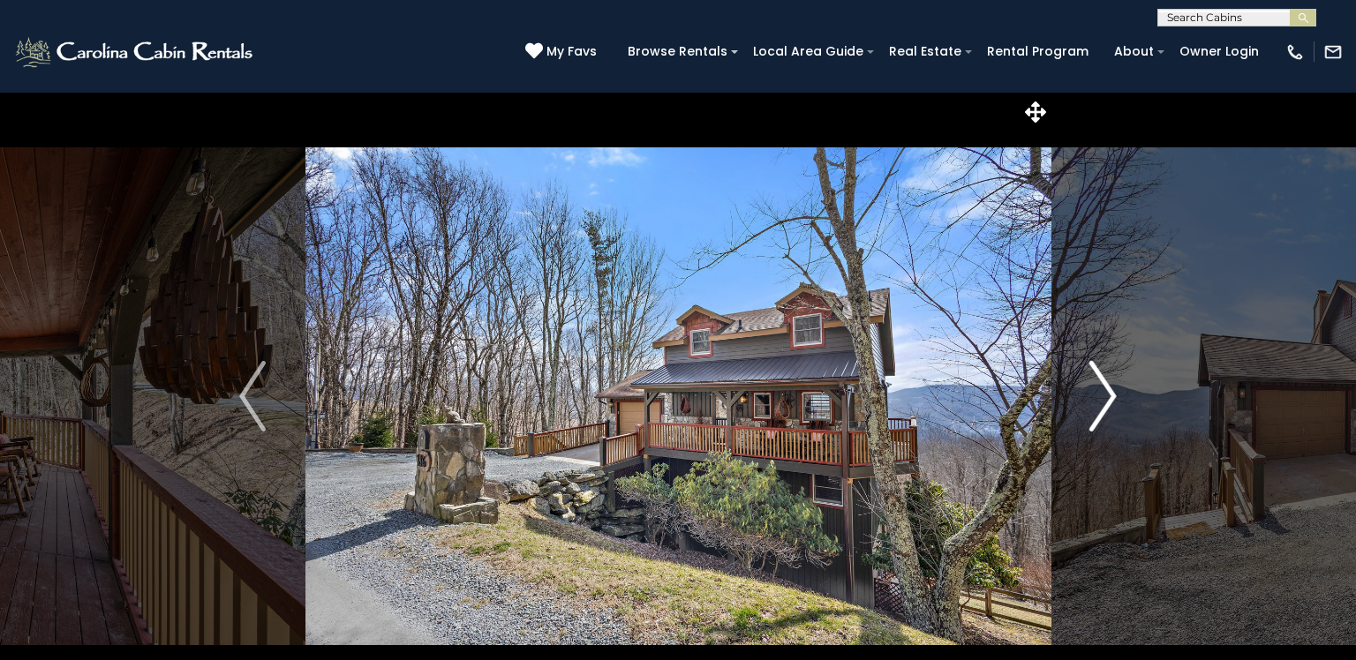
click at [1107, 385] on img "Next" at bounding box center [1103, 396] width 26 height 71
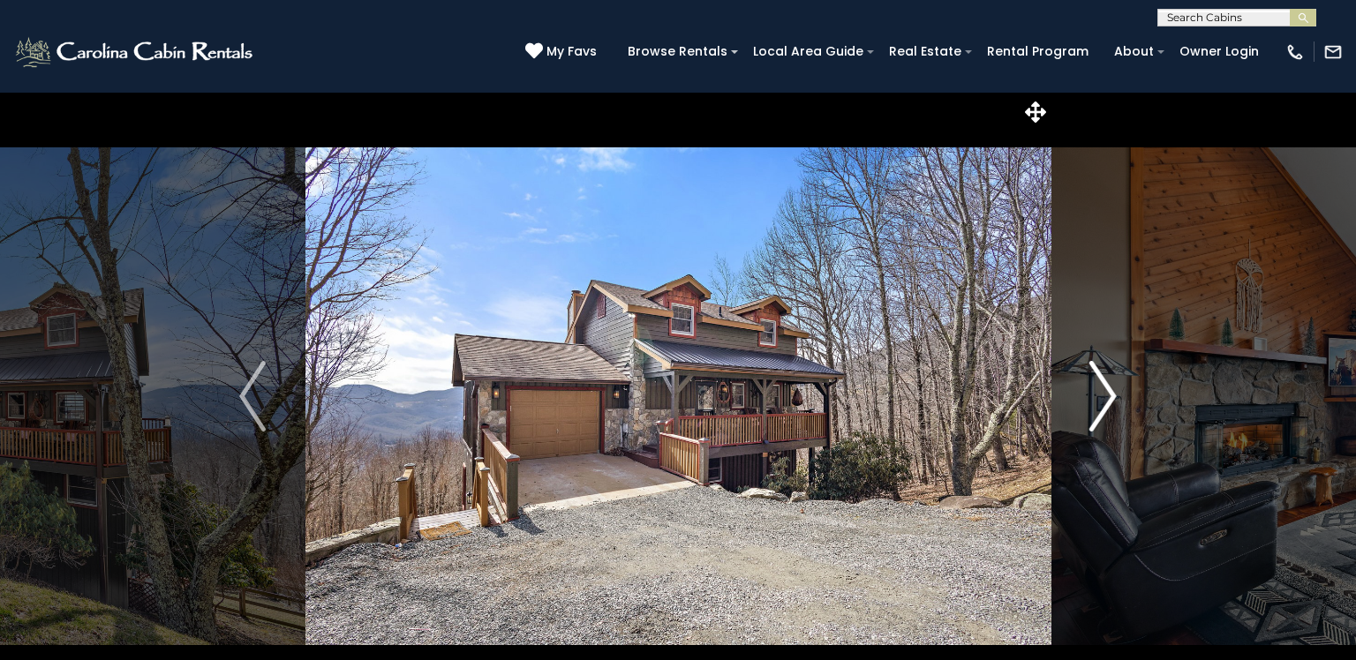
click at [1107, 385] on img "Next" at bounding box center [1103, 396] width 26 height 71
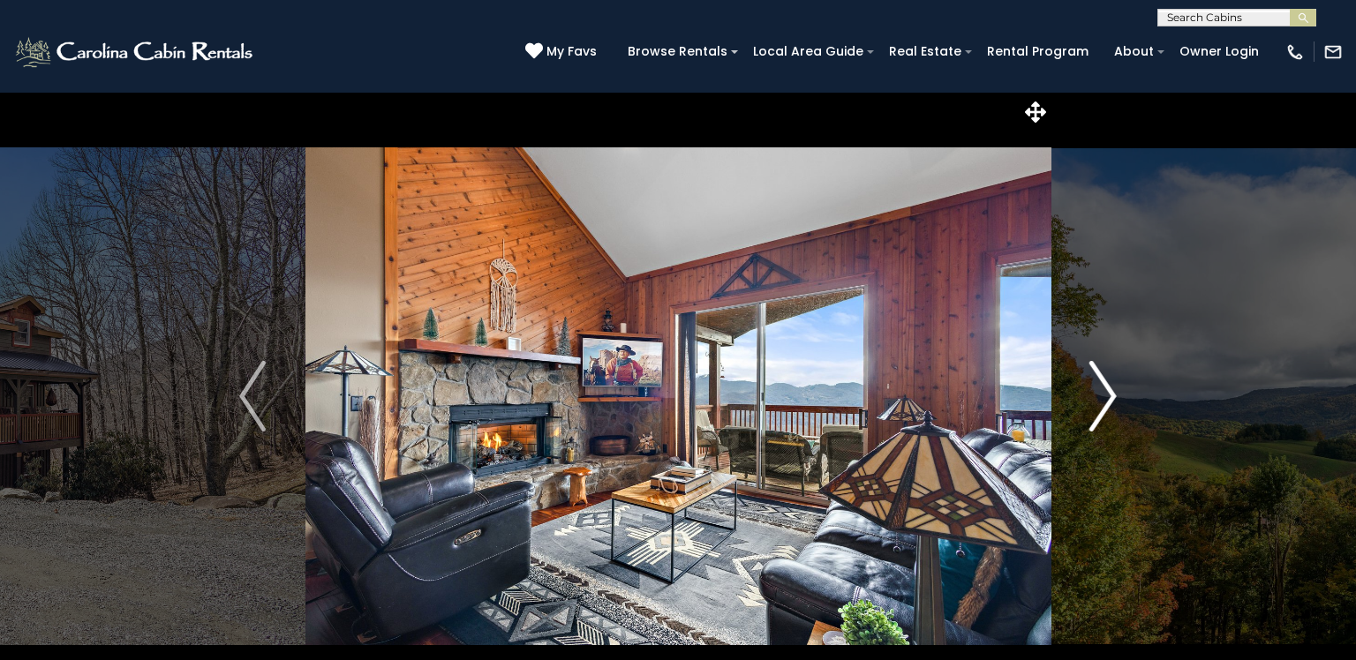
click at [1107, 385] on img "Next" at bounding box center [1103, 396] width 26 height 71
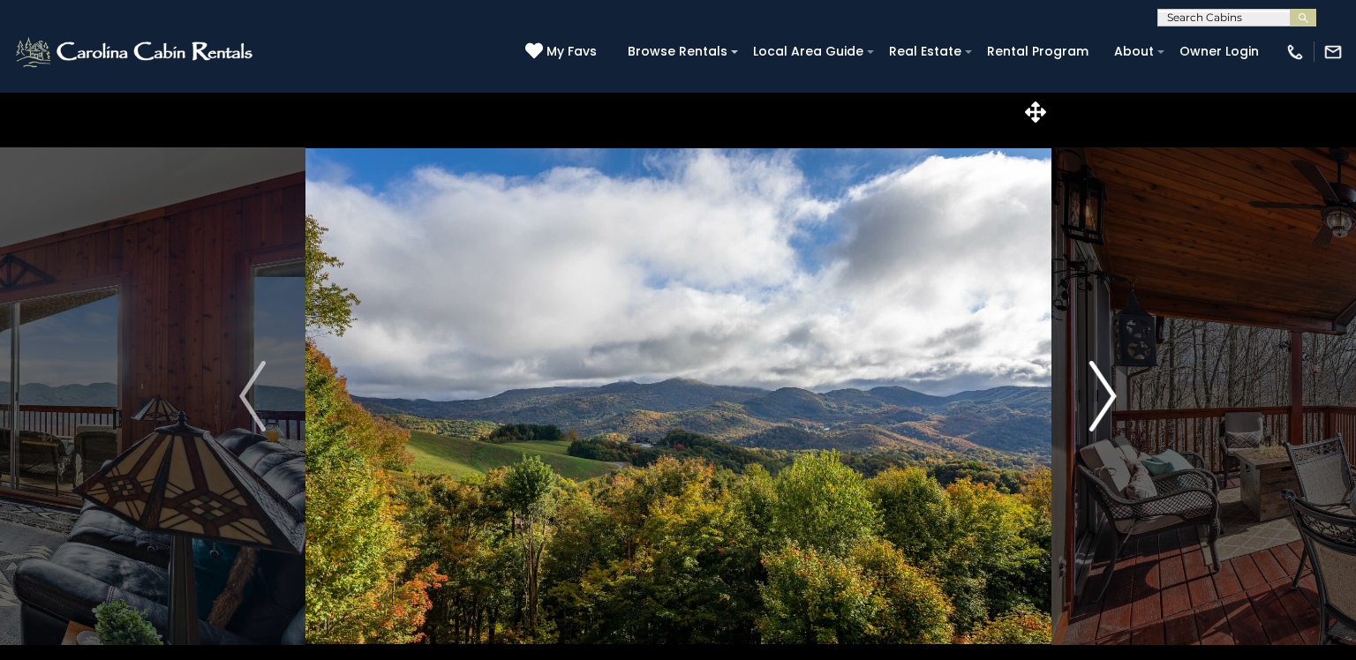
click at [1107, 385] on img "Next" at bounding box center [1103, 396] width 26 height 71
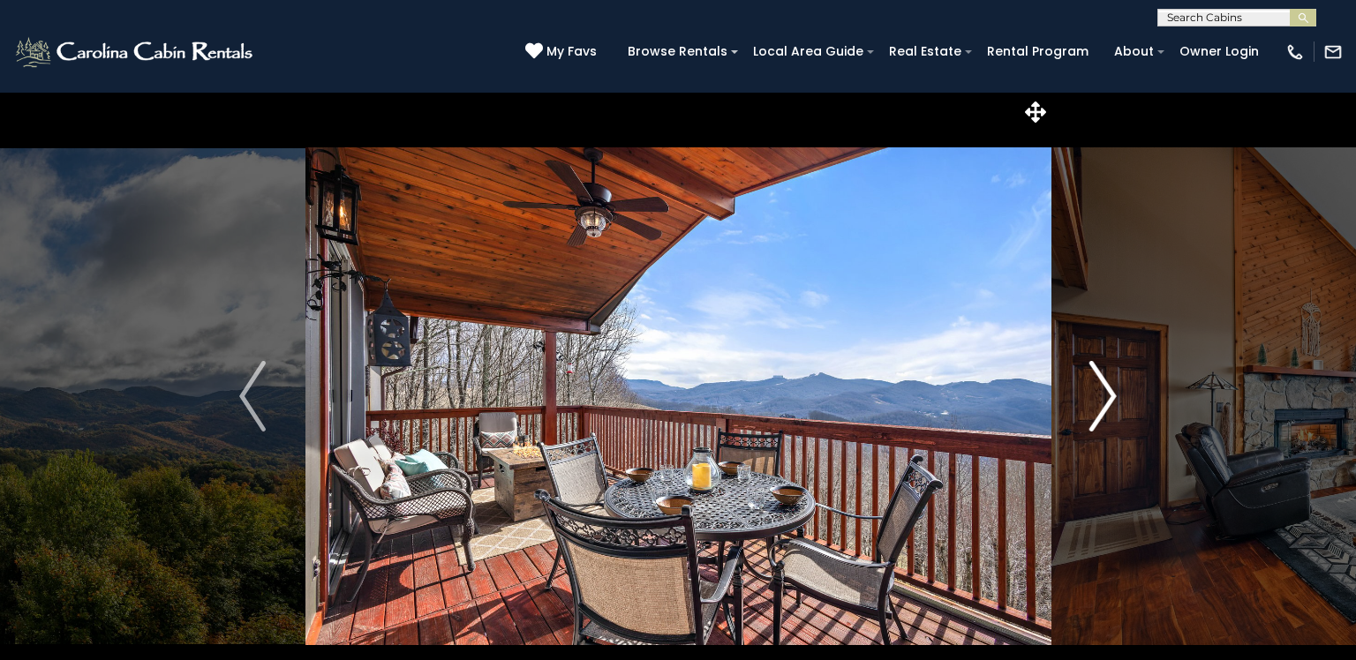
click at [1107, 385] on img "Next" at bounding box center [1103, 396] width 26 height 71
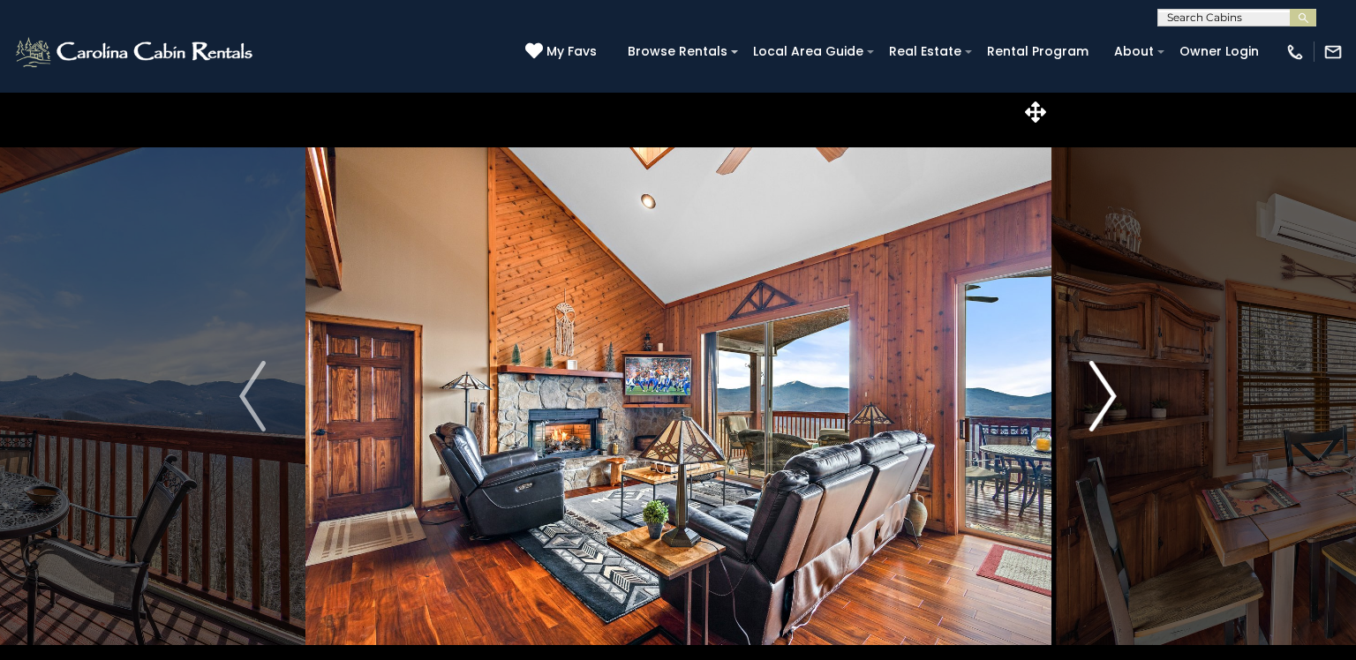
click at [1107, 385] on img "Next" at bounding box center [1103, 396] width 26 height 71
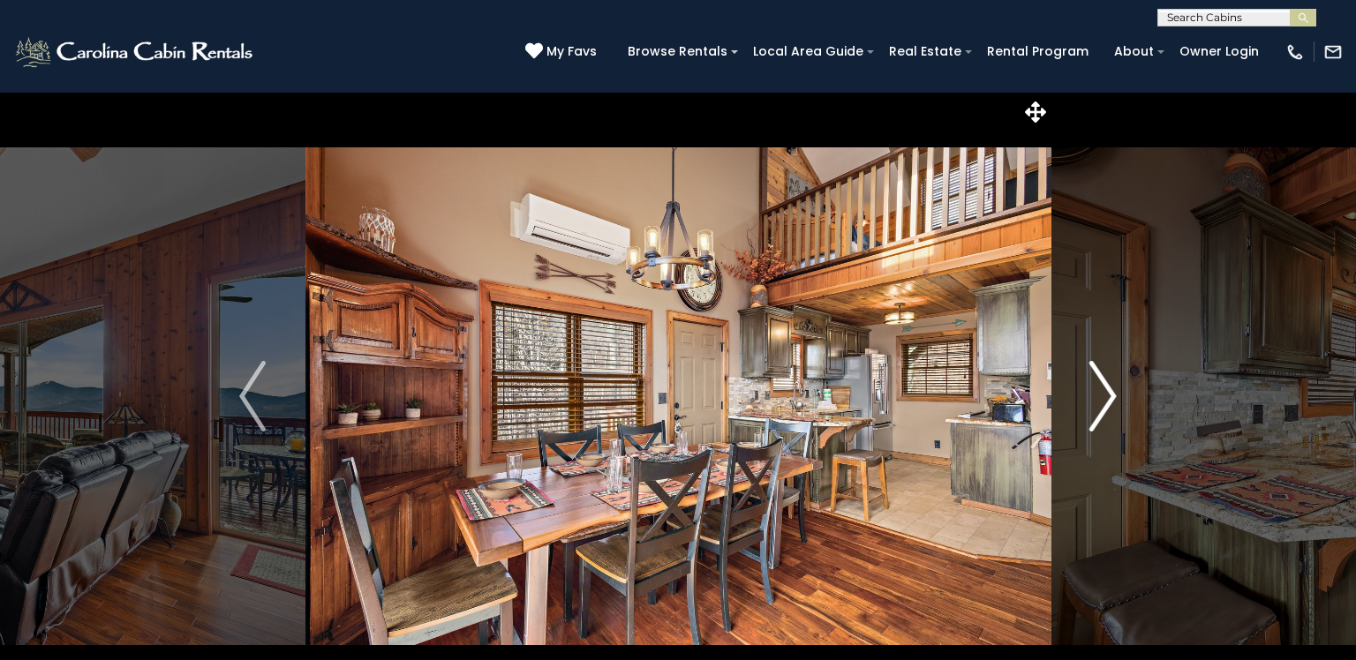
click at [1107, 385] on img "Next" at bounding box center [1103, 396] width 26 height 71
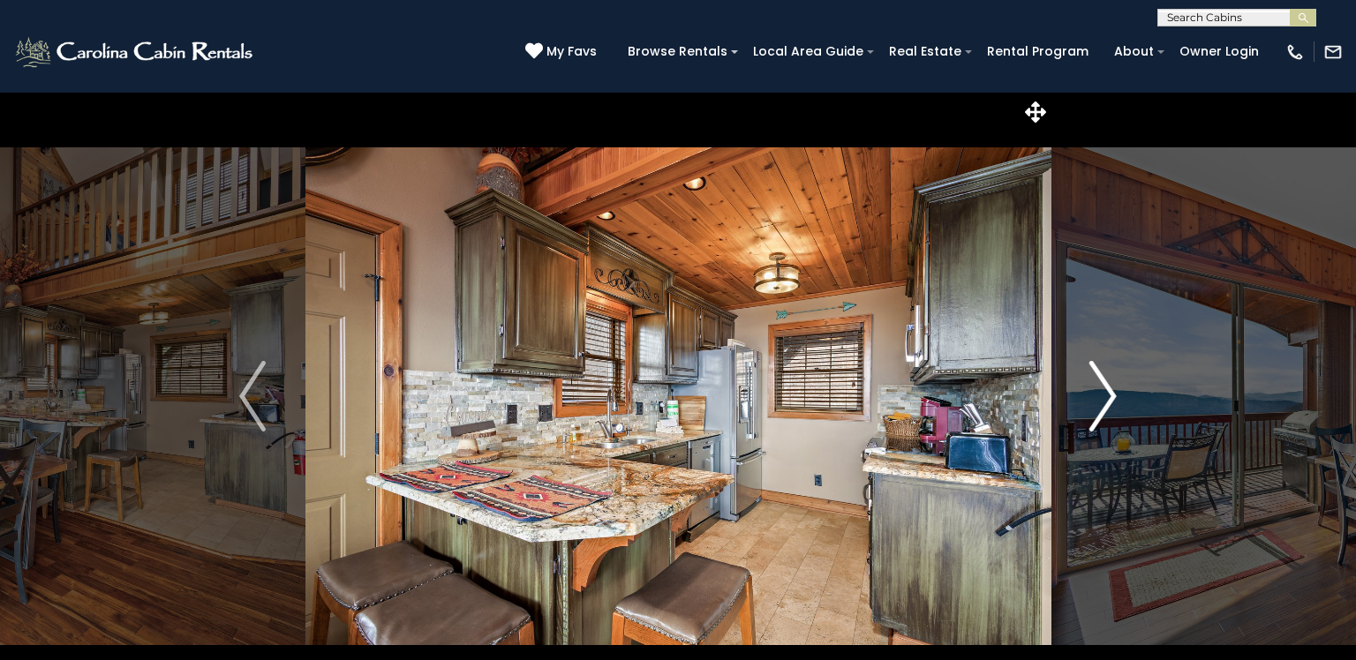
click at [1107, 385] on img "Next" at bounding box center [1103, 396] width 26 height 71
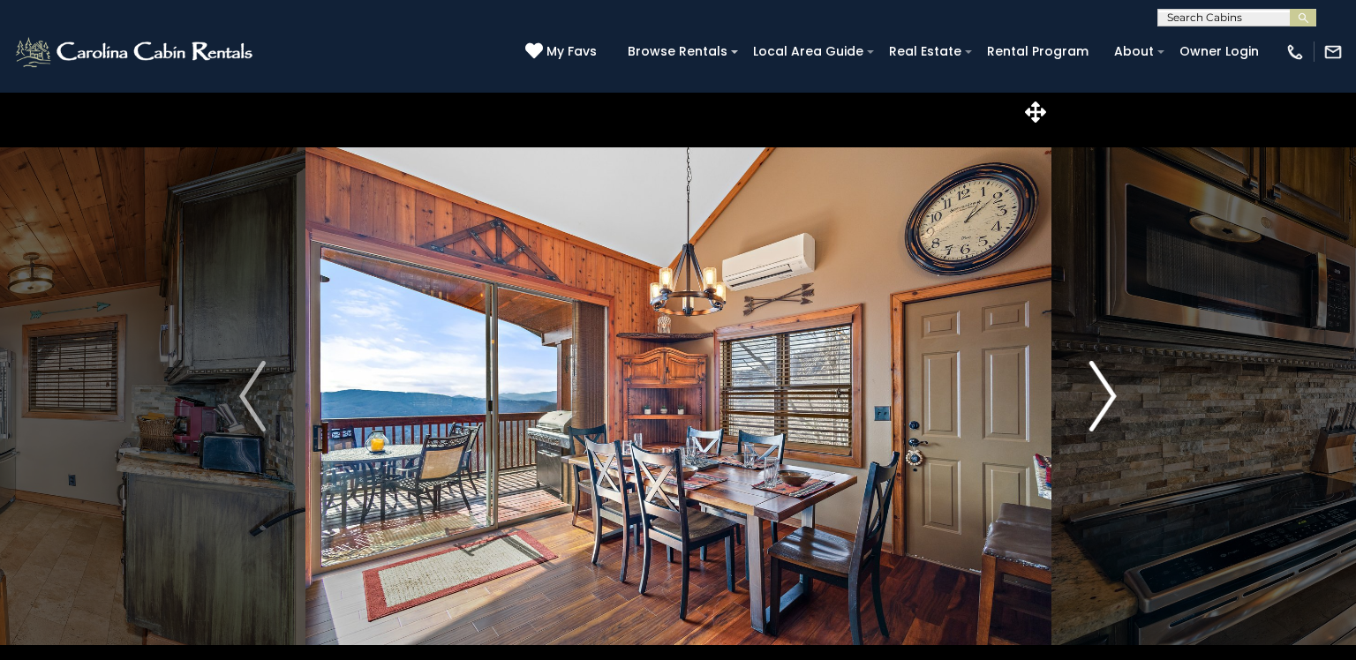
click at [1107, 385] on img "Next" at bounding box center [1103, 396] width 26 height 71
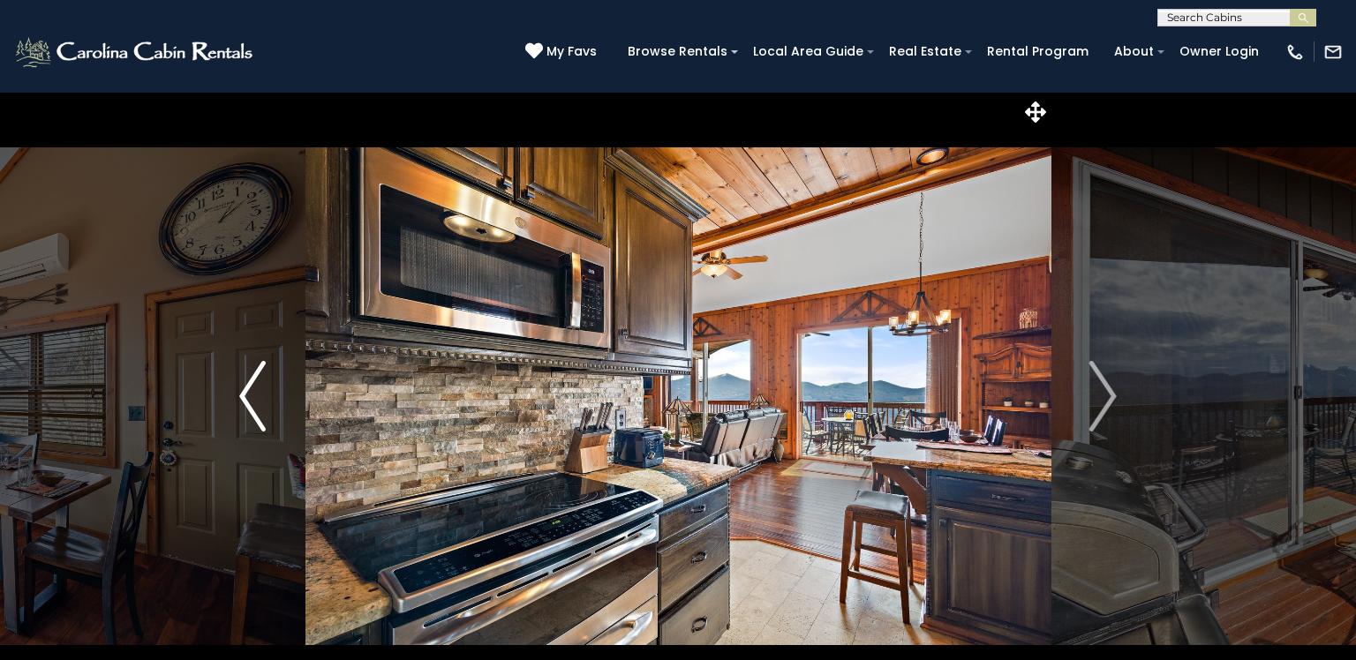
click at [255, 385] on img "Previous" at bounding box center [252, 396] width 26 height 71
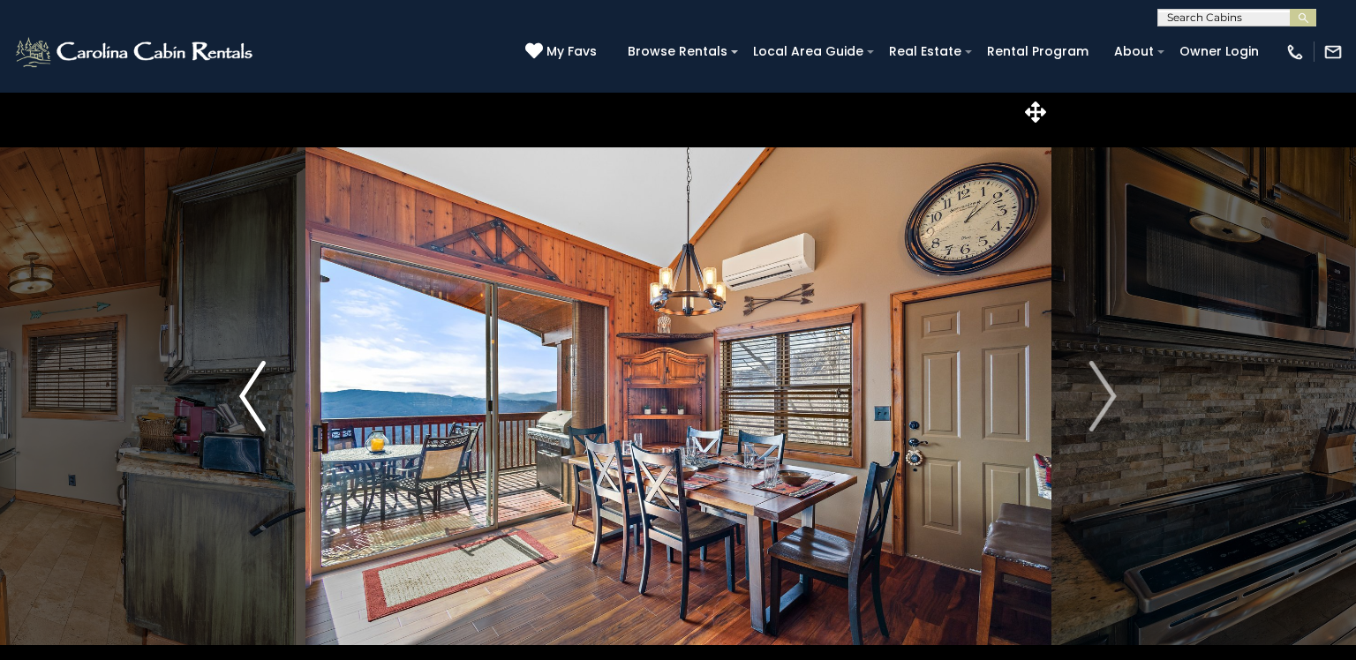
click at [255, 385] on img "Previous" at bounding box center [252, 396] width 26 height 71
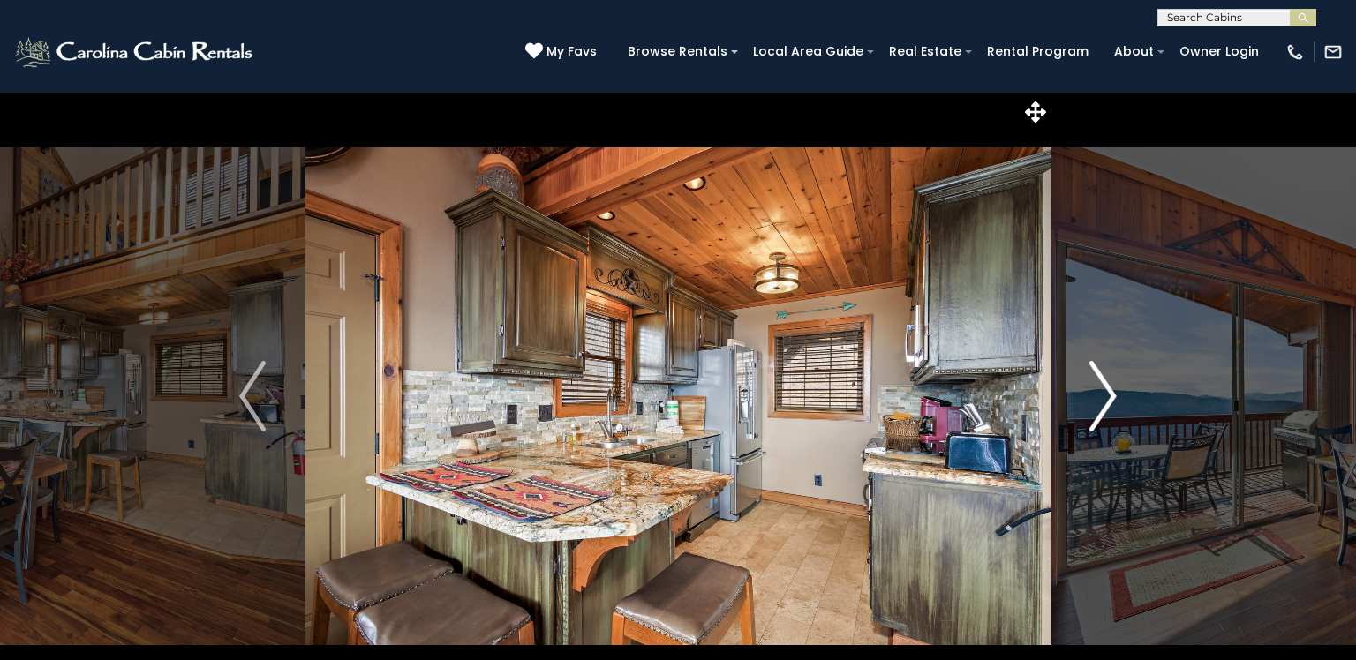
click at [1107, 405] on img "Next" at bounding box center [1103, 396] width 26 height 71
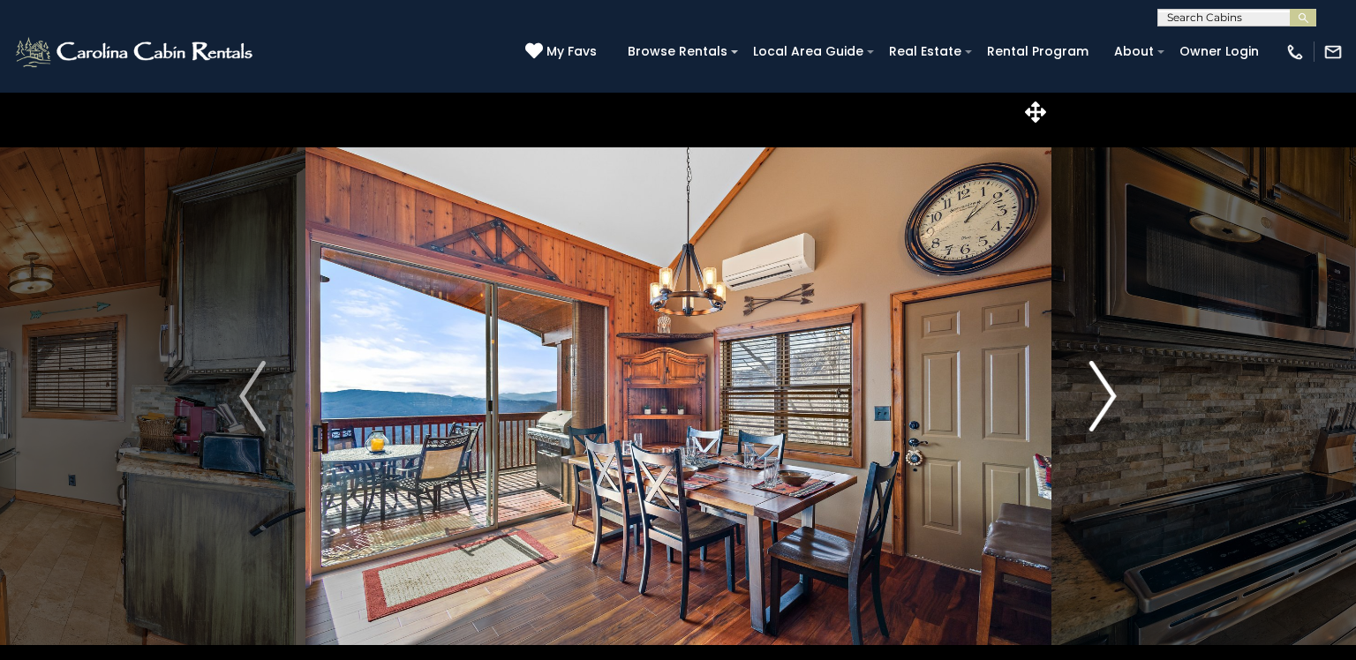
click at [1107, 405] on img "Next" at bounding box center [1103, 396] width 26 height 71
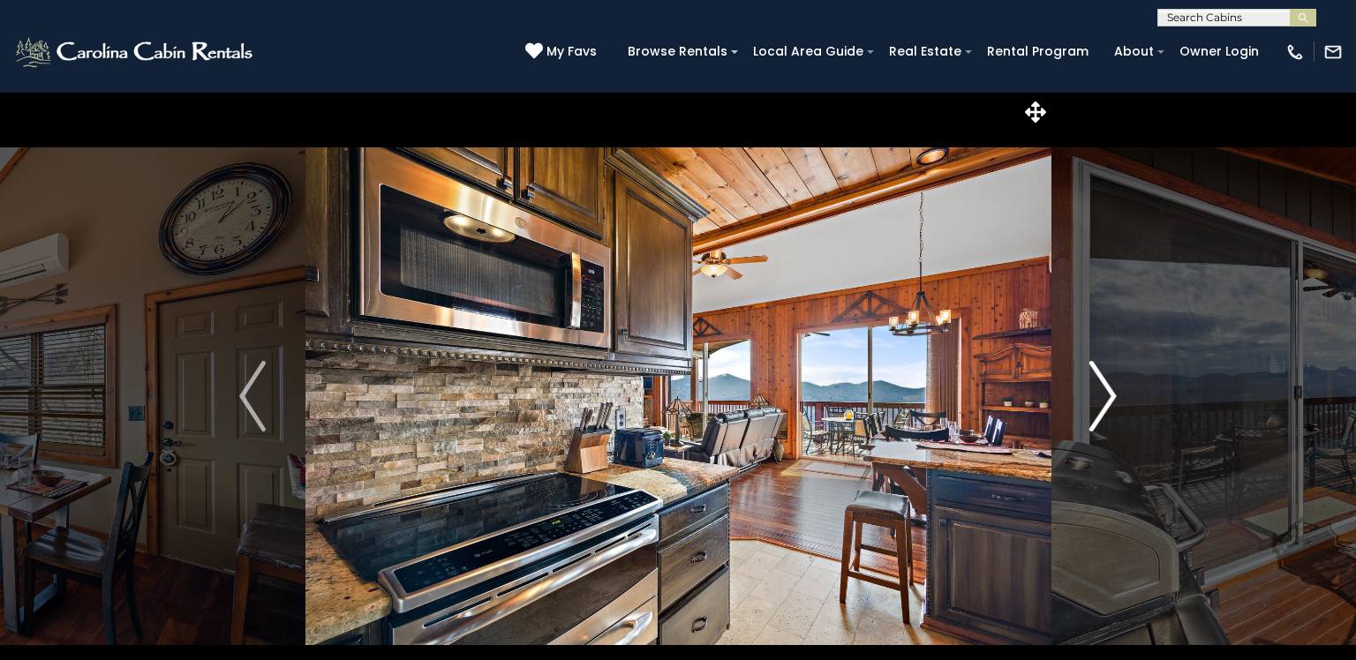
click at [1107, 405] on img "Next" at bounding box center [1103, 396] width 26 height 71
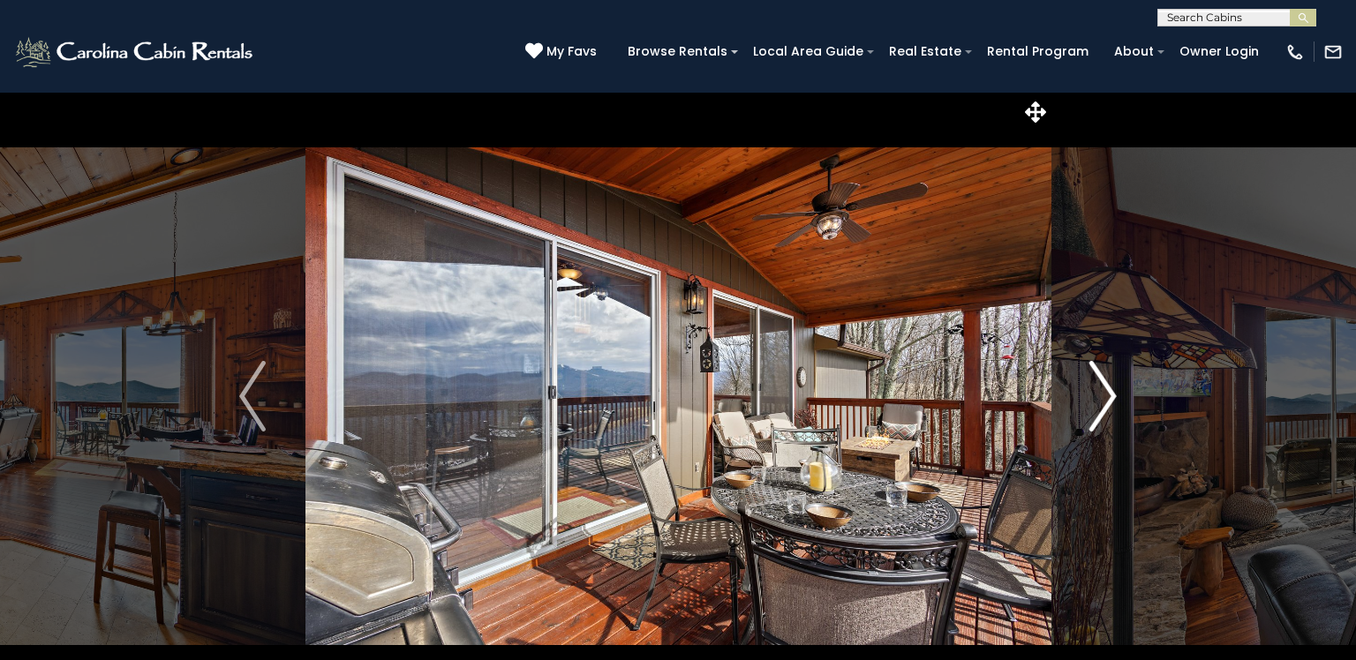
click at [1107, 405] on img "Next" at bounding box center [1103, 396] width 26 height 71
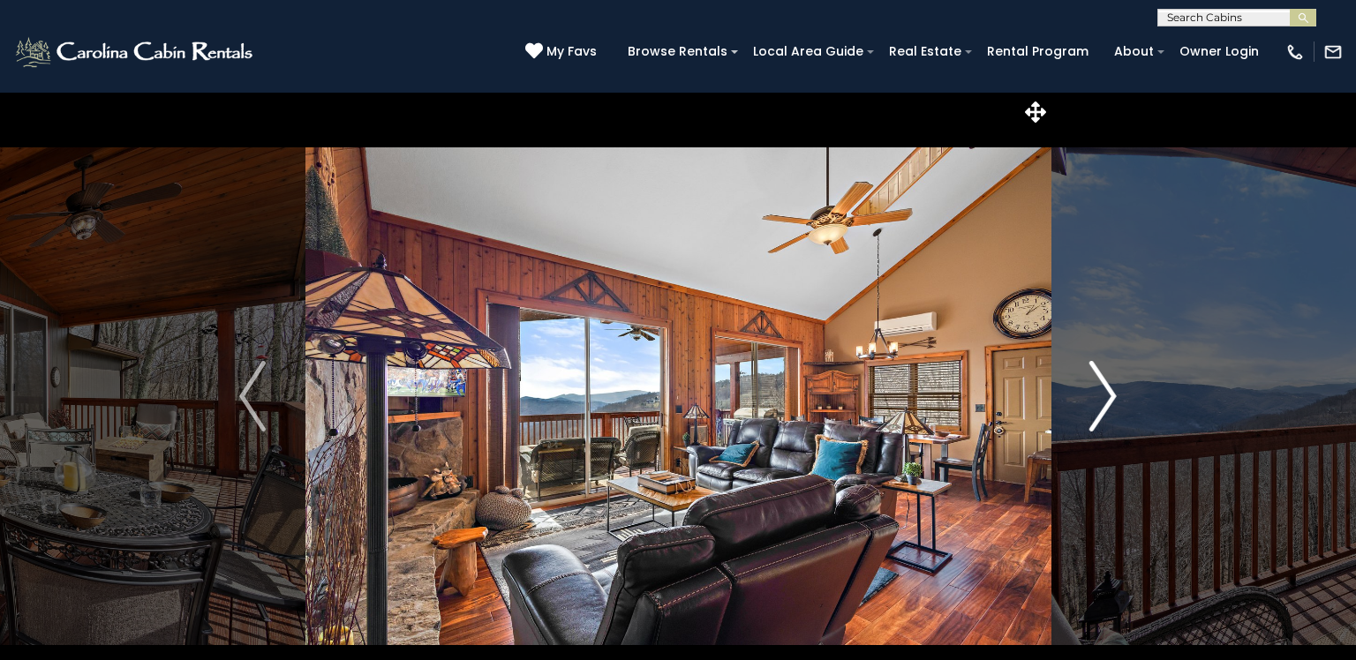
click at [1107, 405] on img "Next" at bounding box center [1103, 396] width 26 height 71
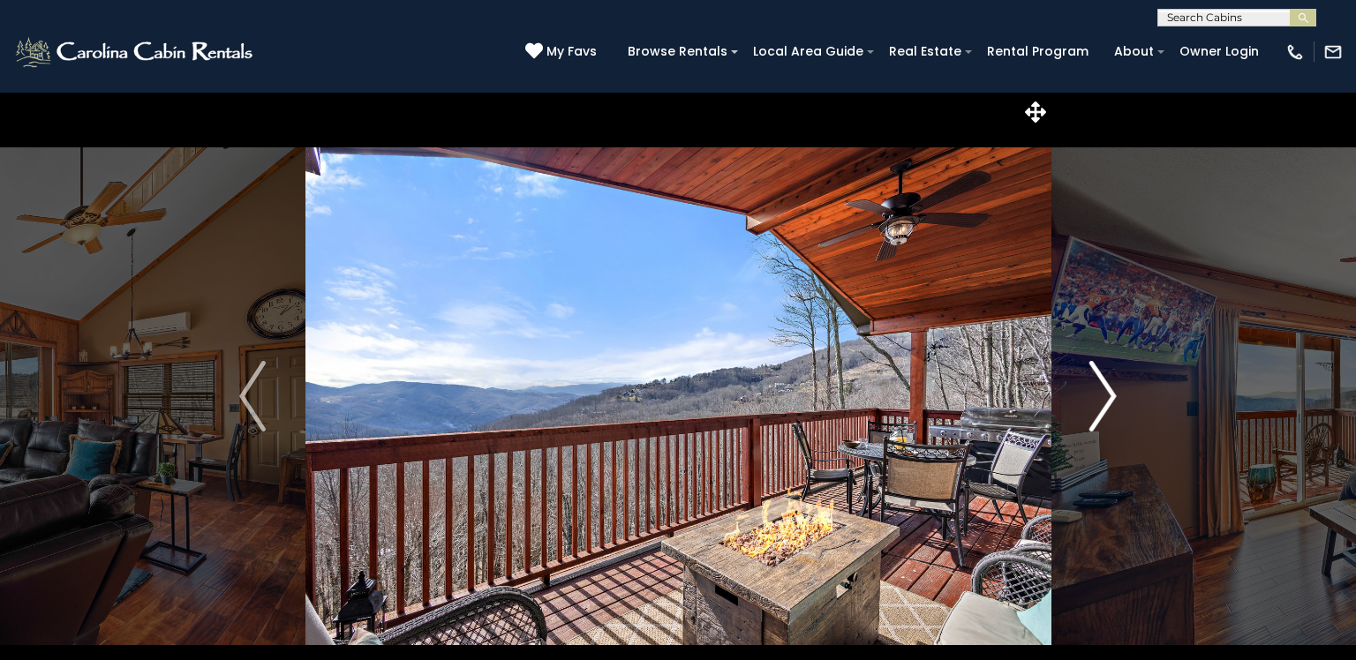
click at [1107, 405] on img "Next" at bounding box center [1103, 396] width 26 height 71
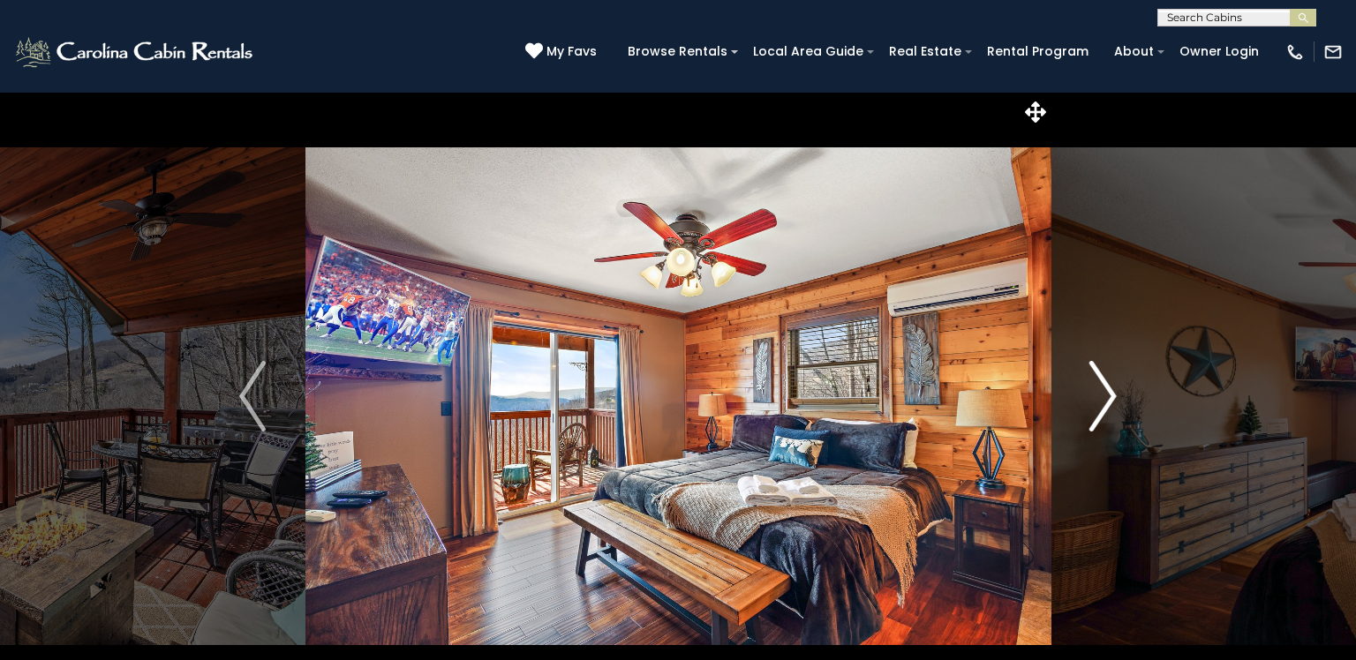
click at [1107, 405] on img "Next" at bounding box center [1103, 396] width 26 height 71
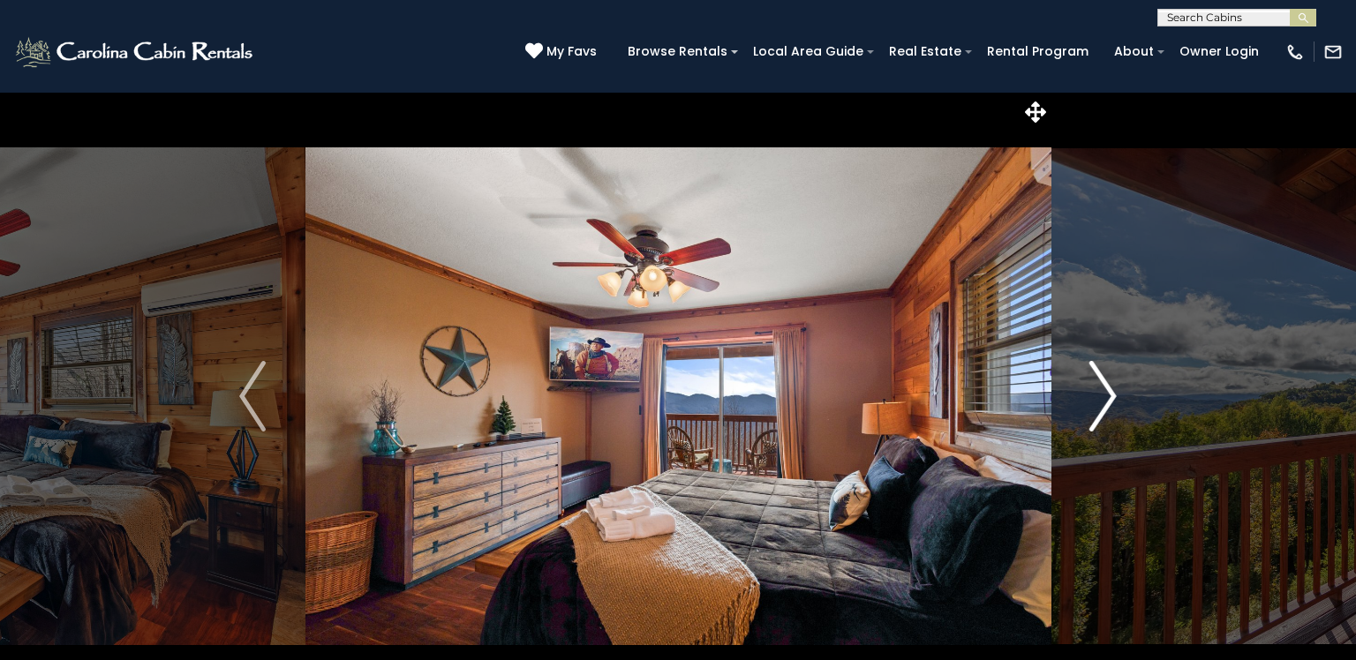
click at [1107, 405] on img "Next" at bounding box center [1103, 396] width 26 height 71
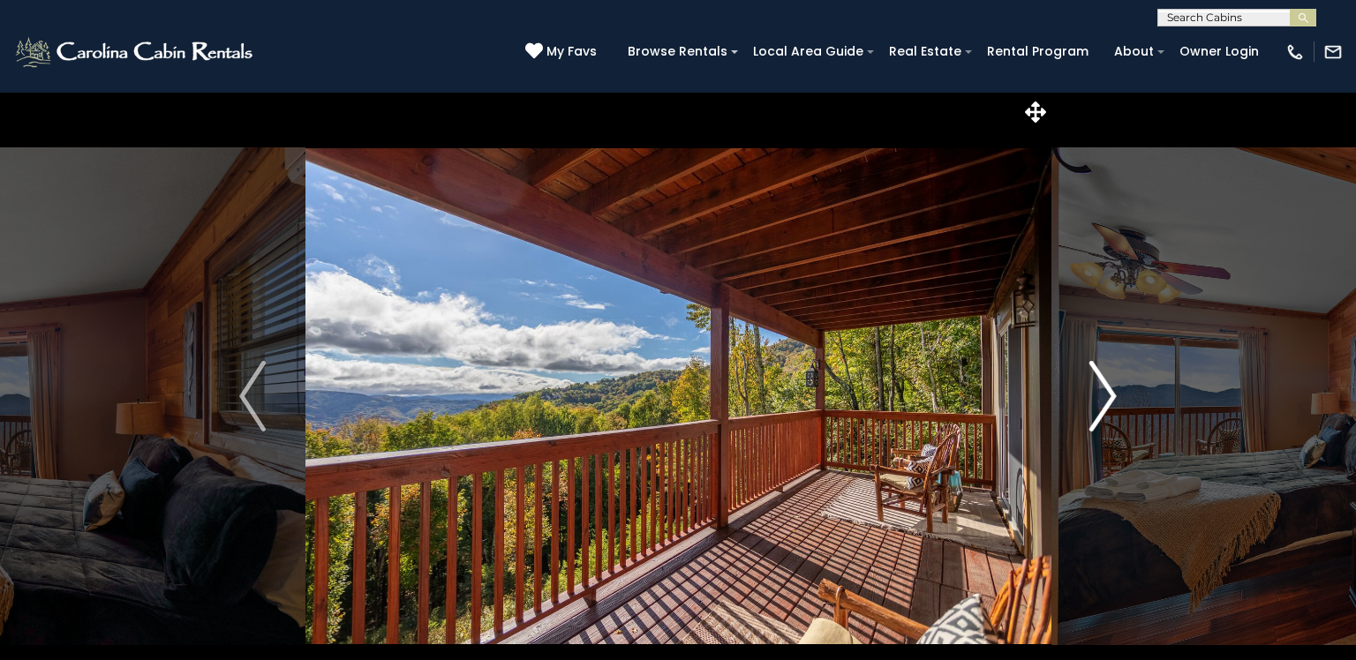
click at [1107, 405] on img "Next" at bounding box center [1103, 396] width 26 height 71
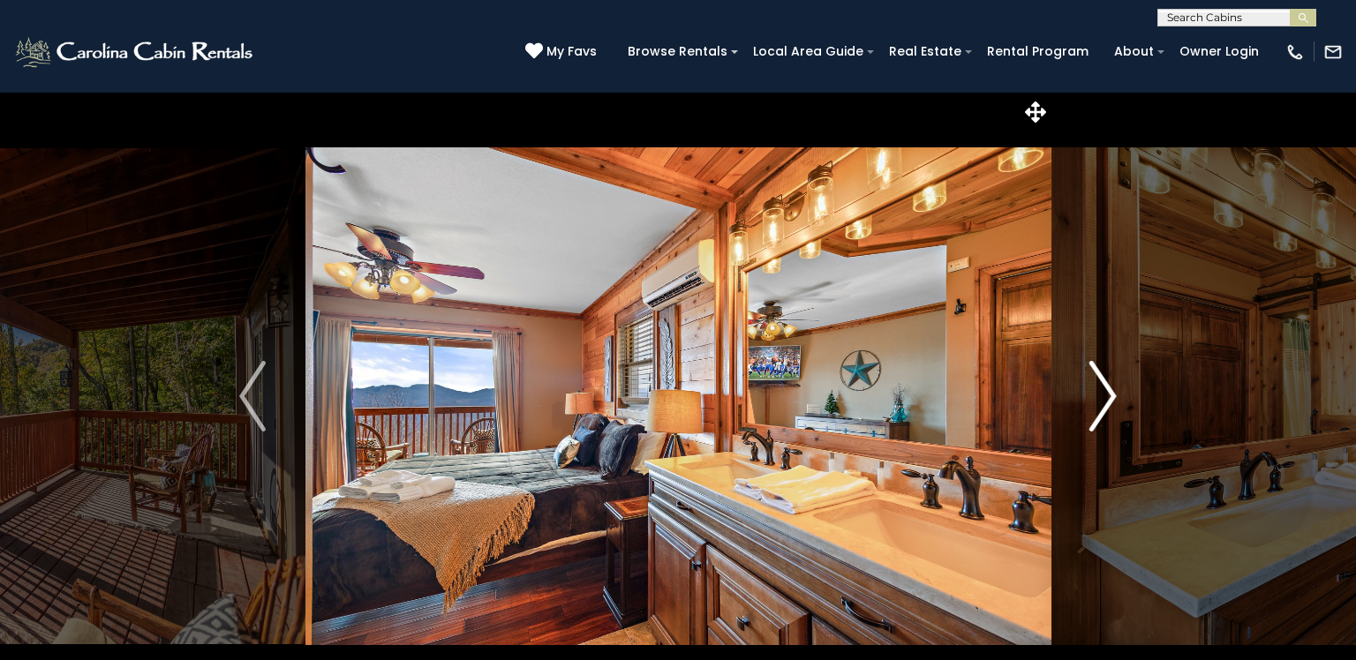
click at [1107, 405] on img "Next" at bounding box center [1103, 396] width 26 height 71
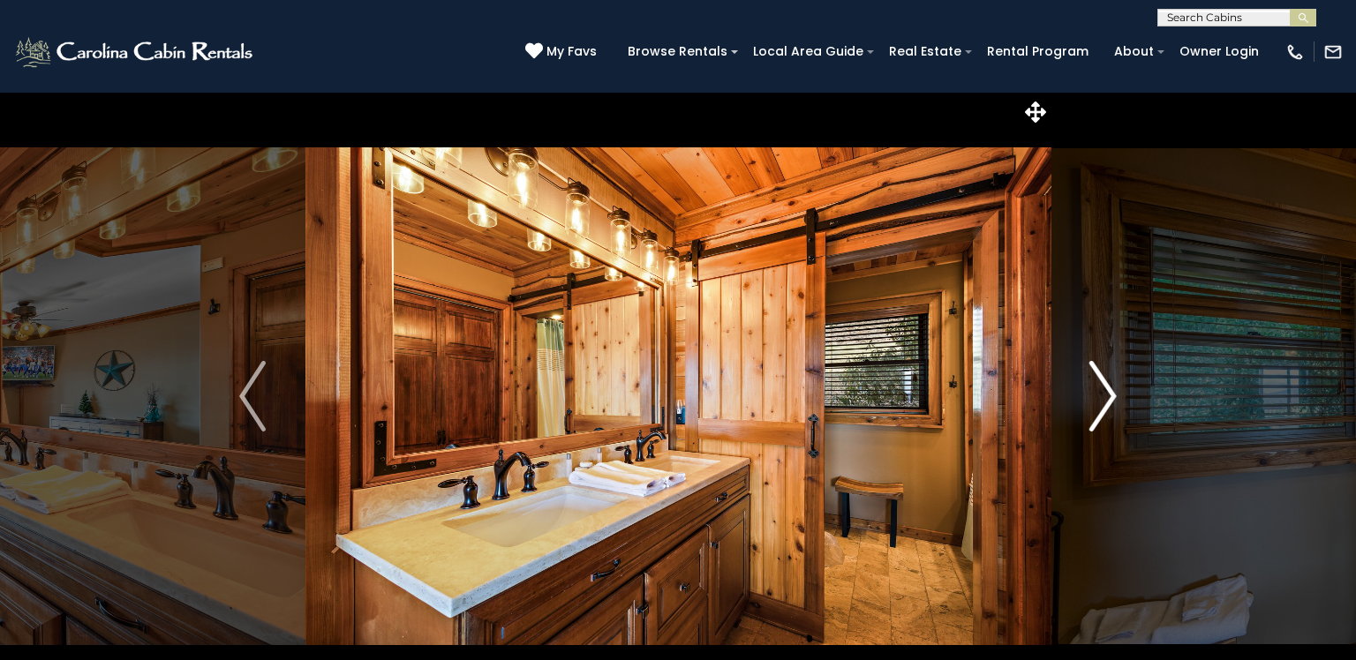
click at [1107, 405] on img "Next" at bounding box center [1103, 396] width 26 height 71
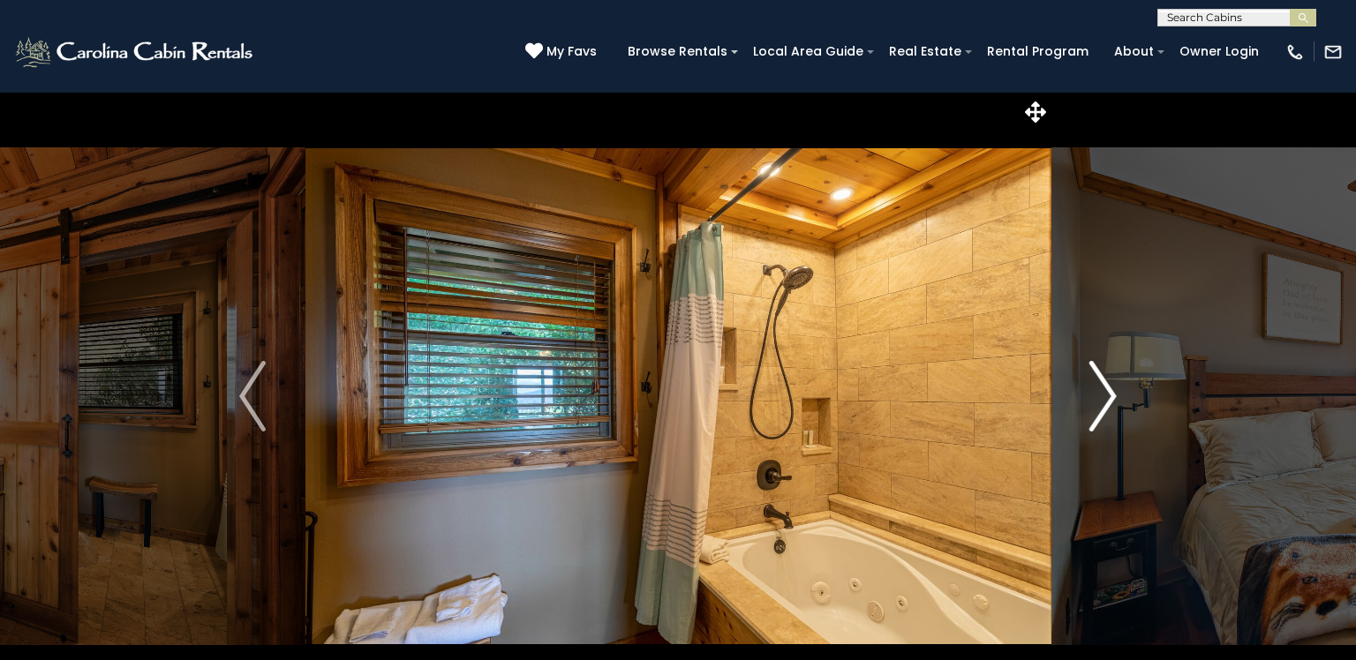
click at [1107, 405] on img "Next" at bounding box center [1103, 396] width 26 height 71
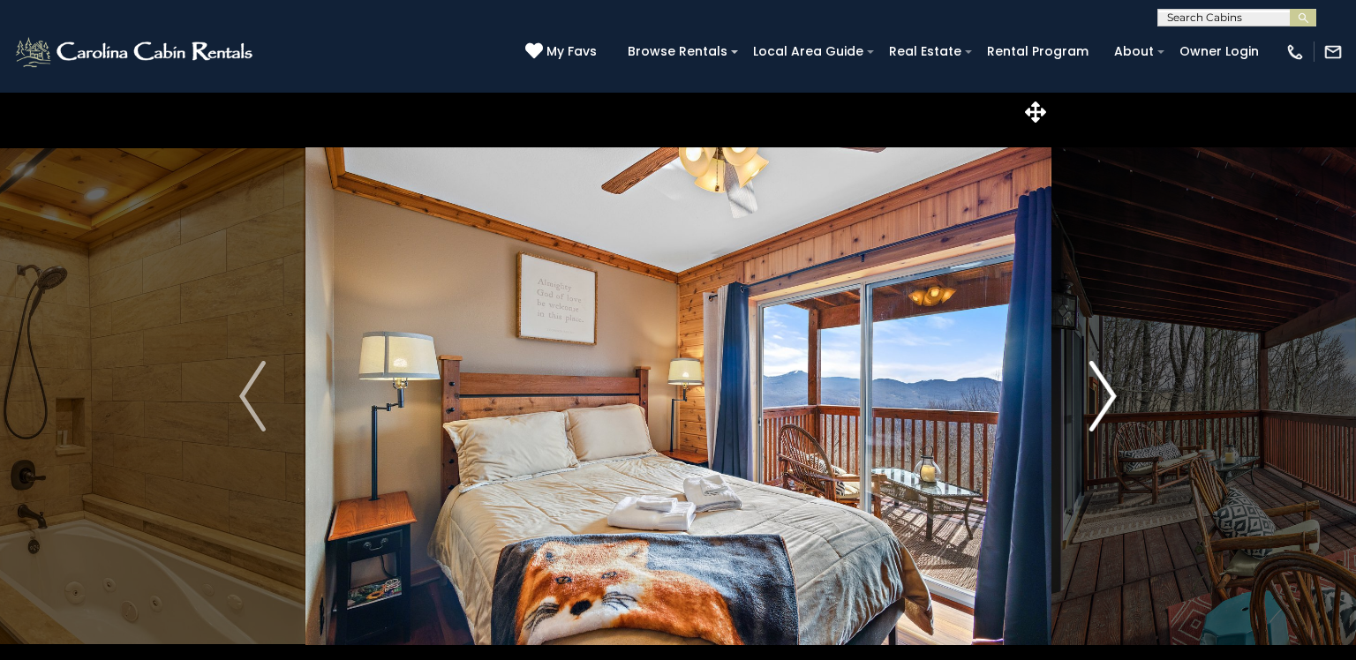
click at [1107, 405] on img "Next" at bounding box center [1103, 396] width 26 height 71
